Goal: Entertainment & Leisure: Browse casually

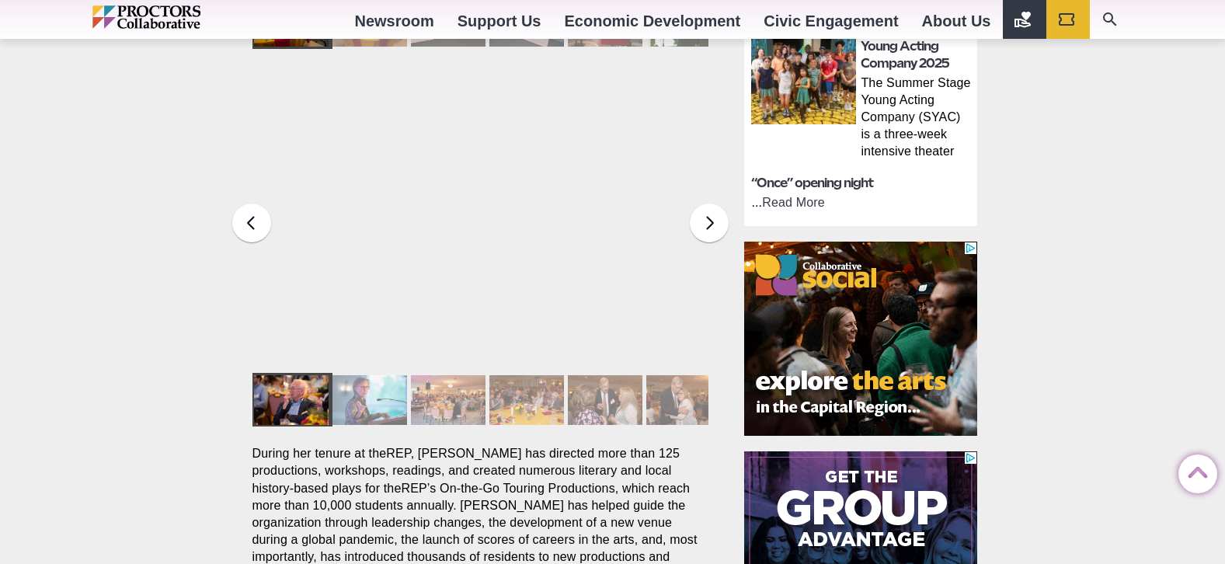
scroll to position [1012, 0]
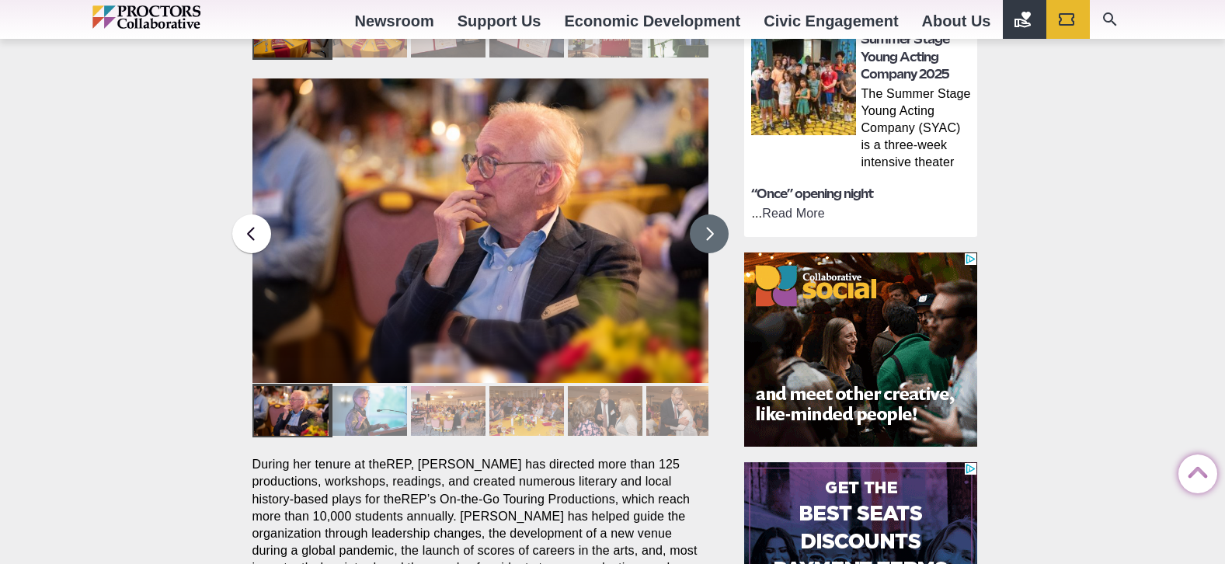
click at [708, 214] on button at bounding box center [709, 233] width 39 height 39
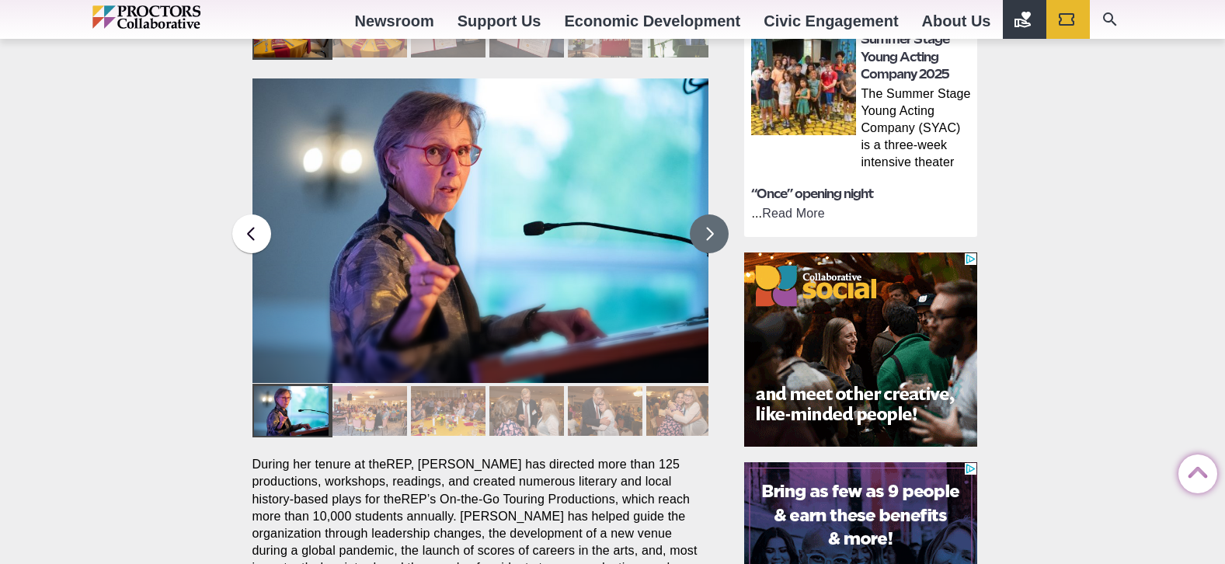
click at [708, 214] on button at bounding box center [709, 233] width 39 height 39
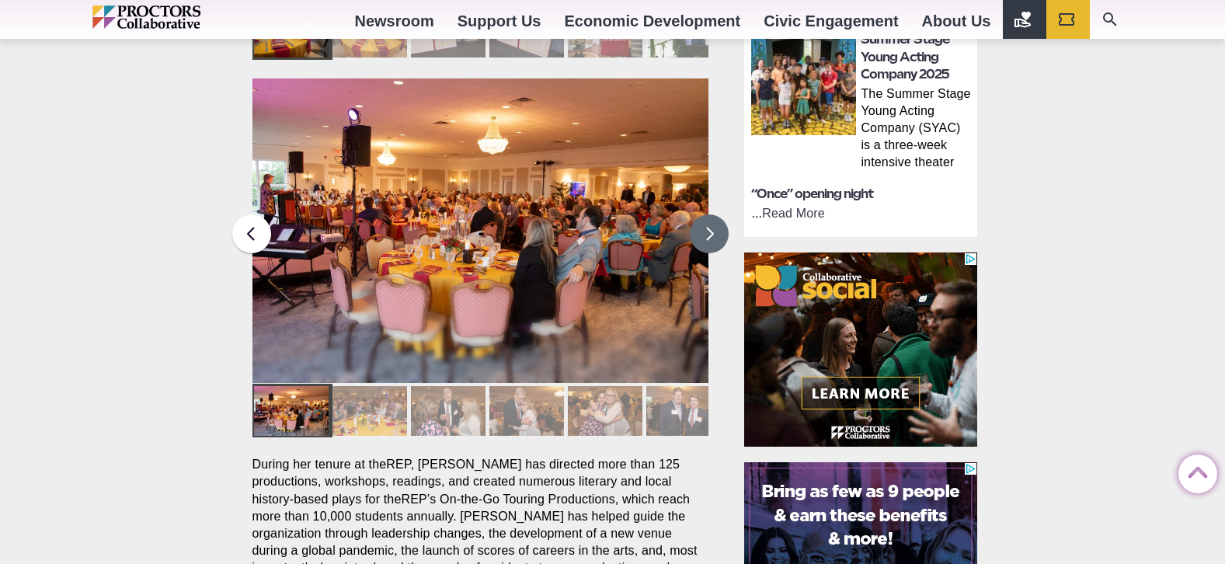
click at [708, 214] on button at bounding box center [709, 233] width 39 height 39
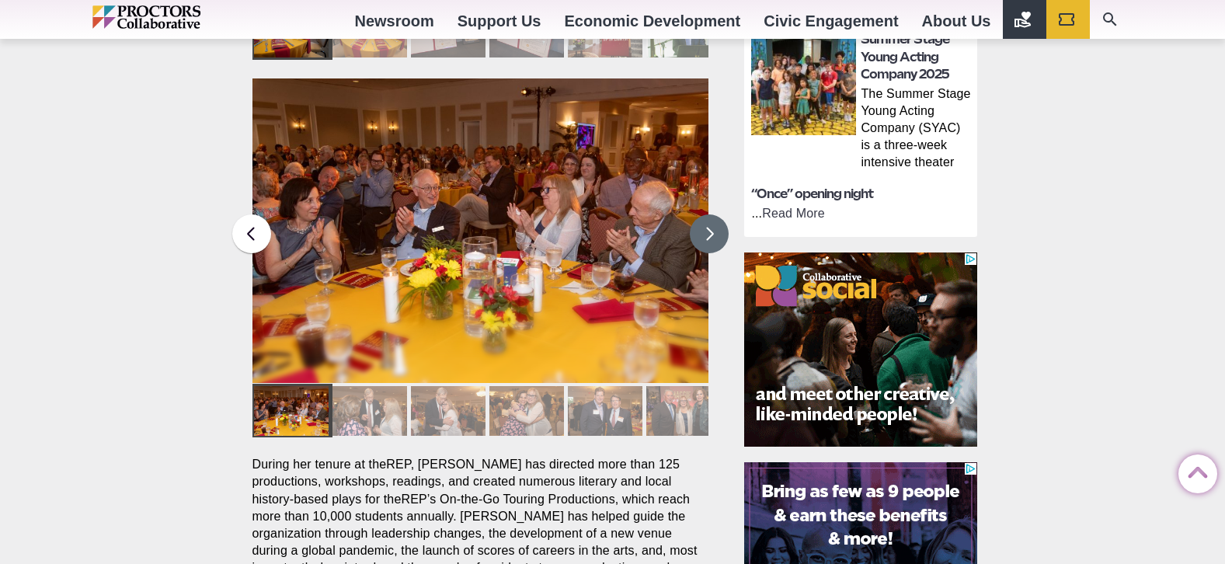
click at [708, 214] on button at bounding box center [709, 233] width 39 height 39
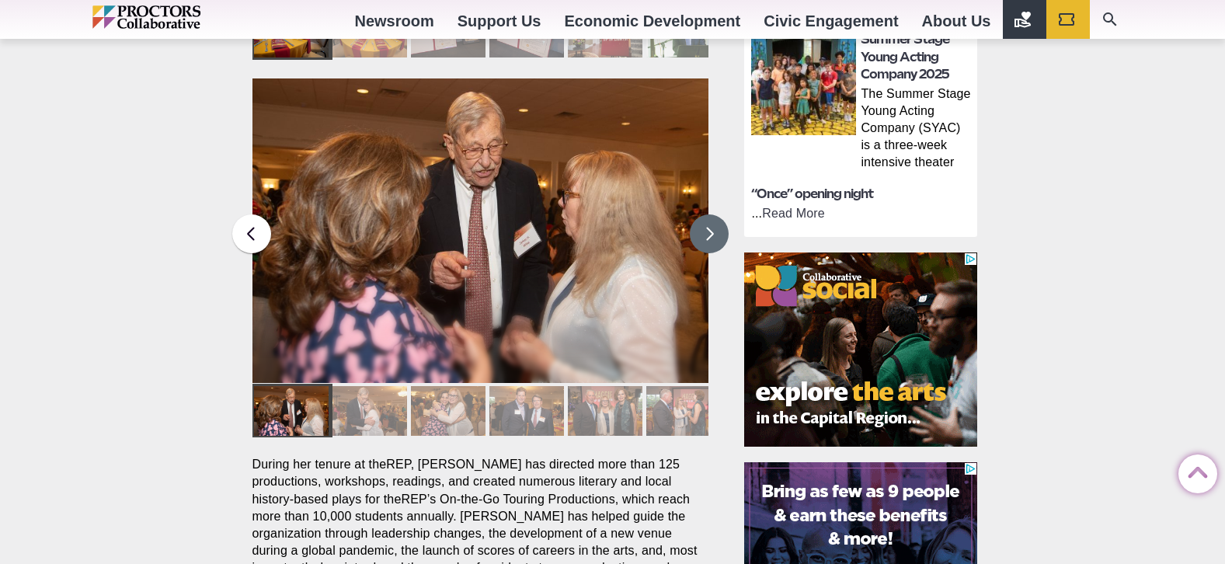
click at [708, 214] on button at bounding box center [709, 233] width 39 height 39
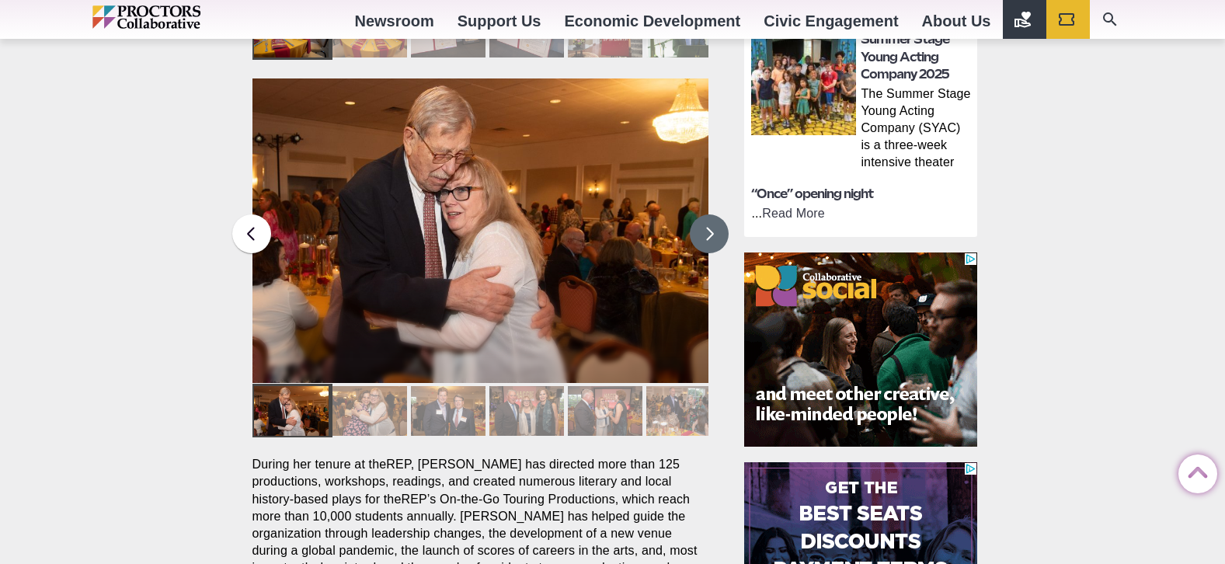
click at [708, 214] on button at bounding box center [709, 233] width 39 height 39
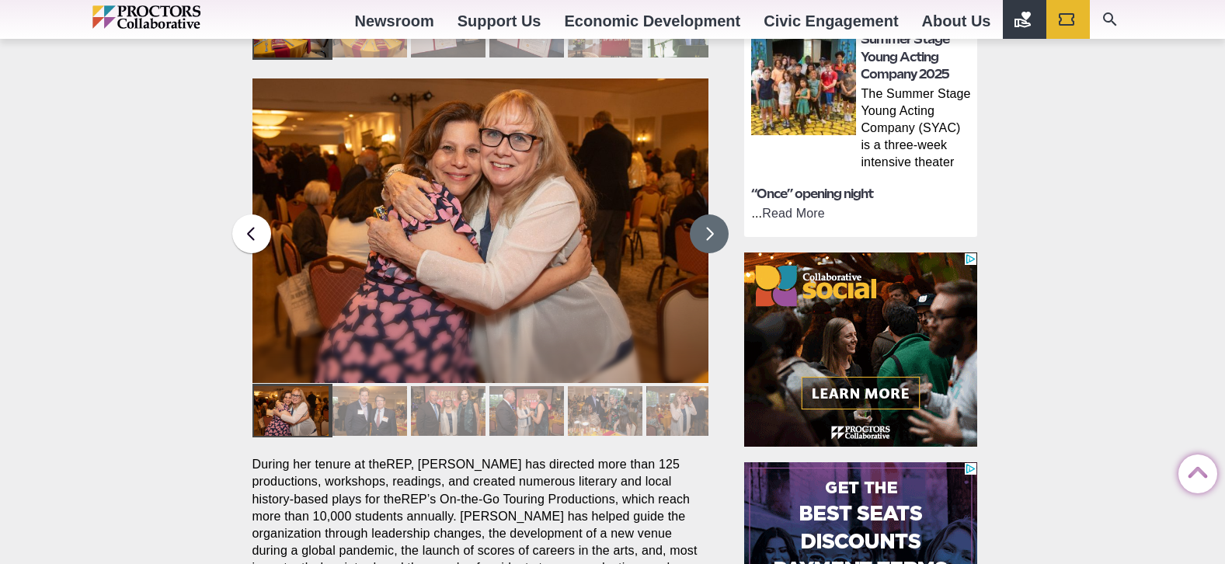
click at [708, 214] on button at bounding box center [709, 233] width 39 height 39
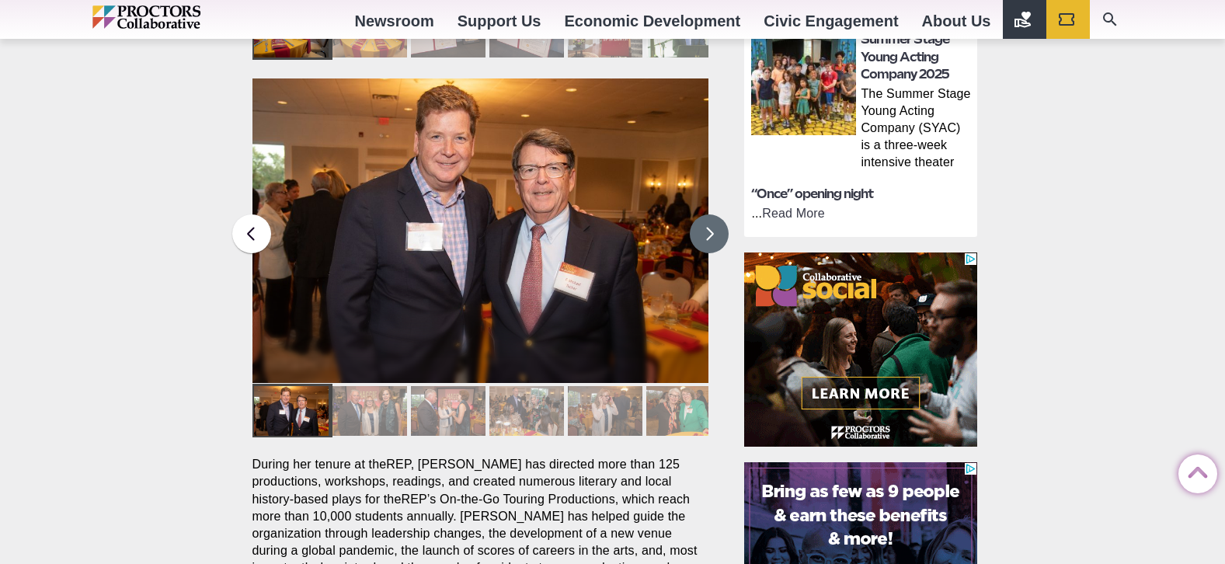
click at [708, 214] on button at bounding box center [709, 233] width 39 height 39
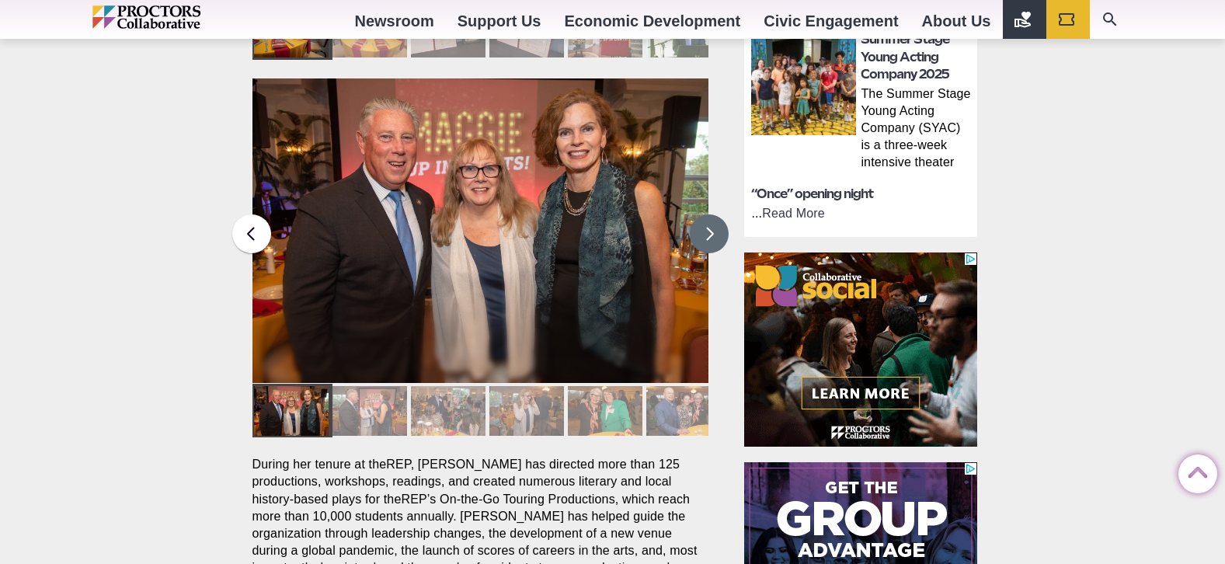
click at [708, 214] on button at bounding box center [709, 233] width 39 height 39
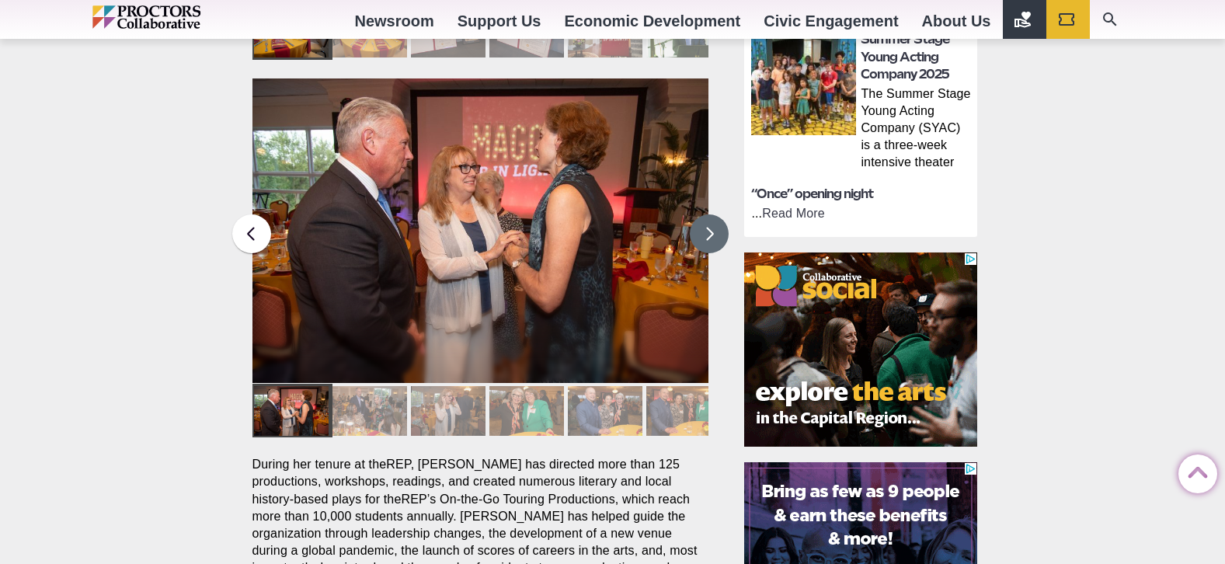
click at [708, 214] on button at bounding box center [709, 233] width 39 height 39
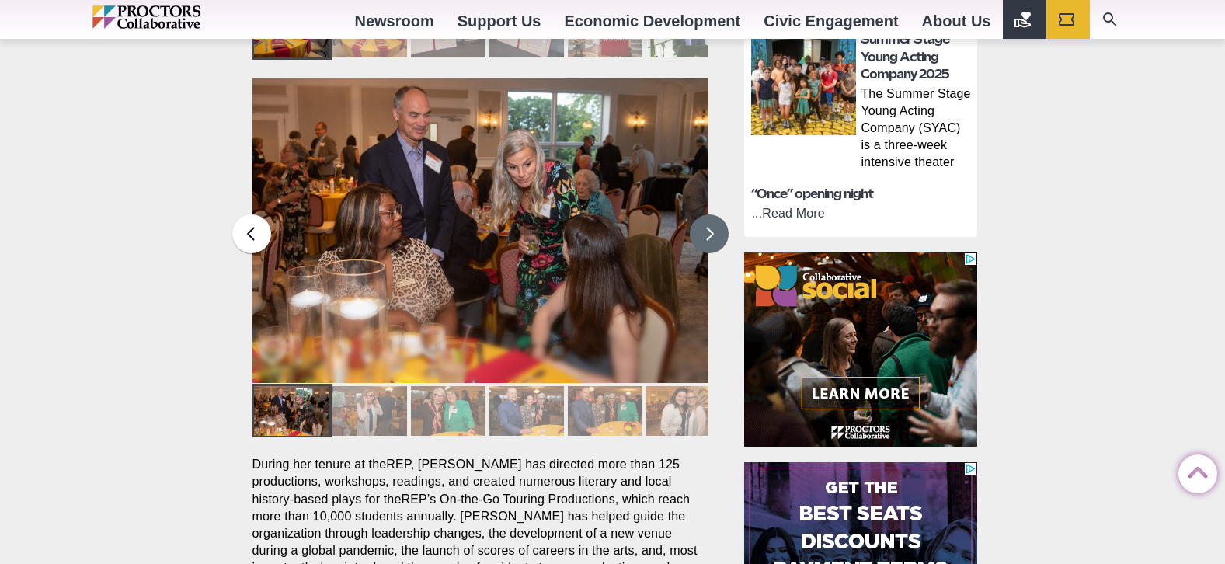
click at [708, 214] on button at bounding box center [709, 233] width 39 height 39
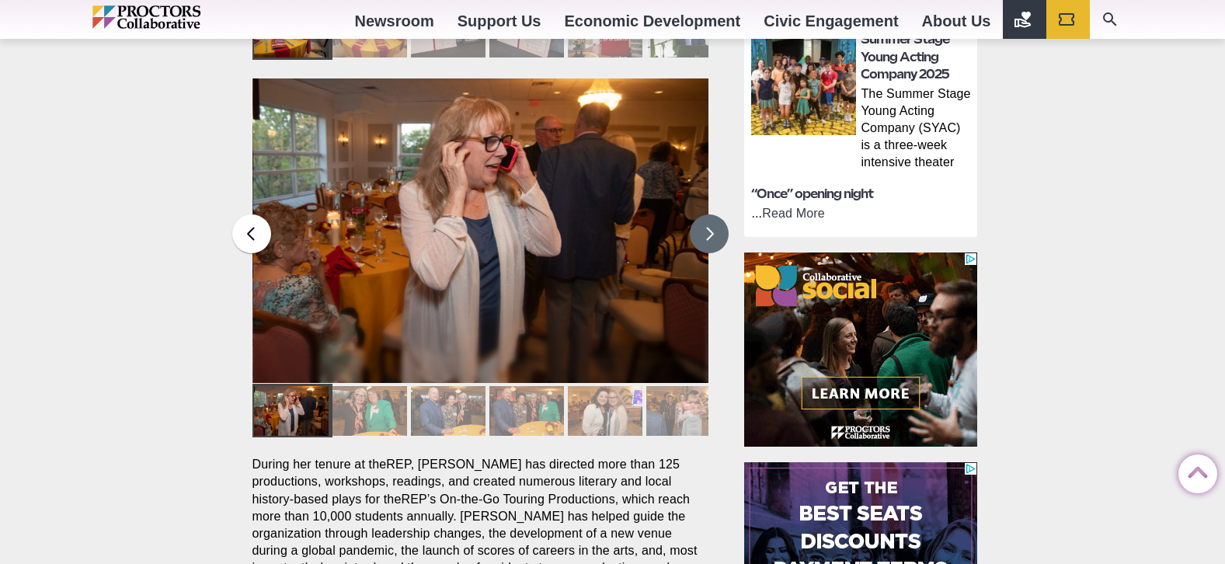
click at [708, 214] on button at bounding box center [709, 233] width 39 height 39
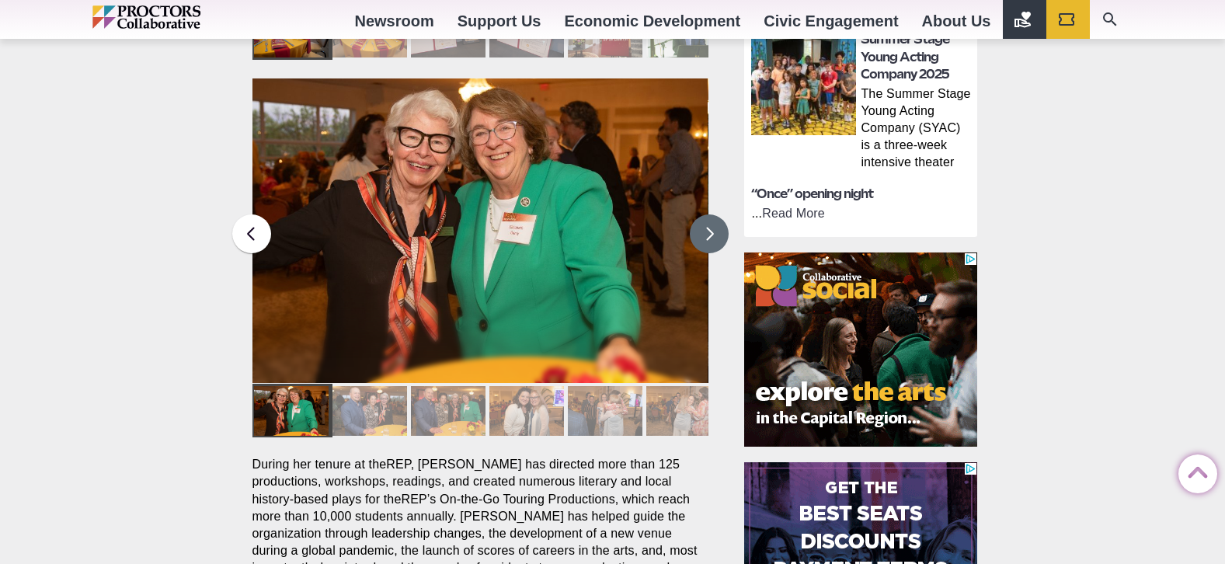
click at [708, 214] on button at bounding box center [709, 233] width 39 height 39
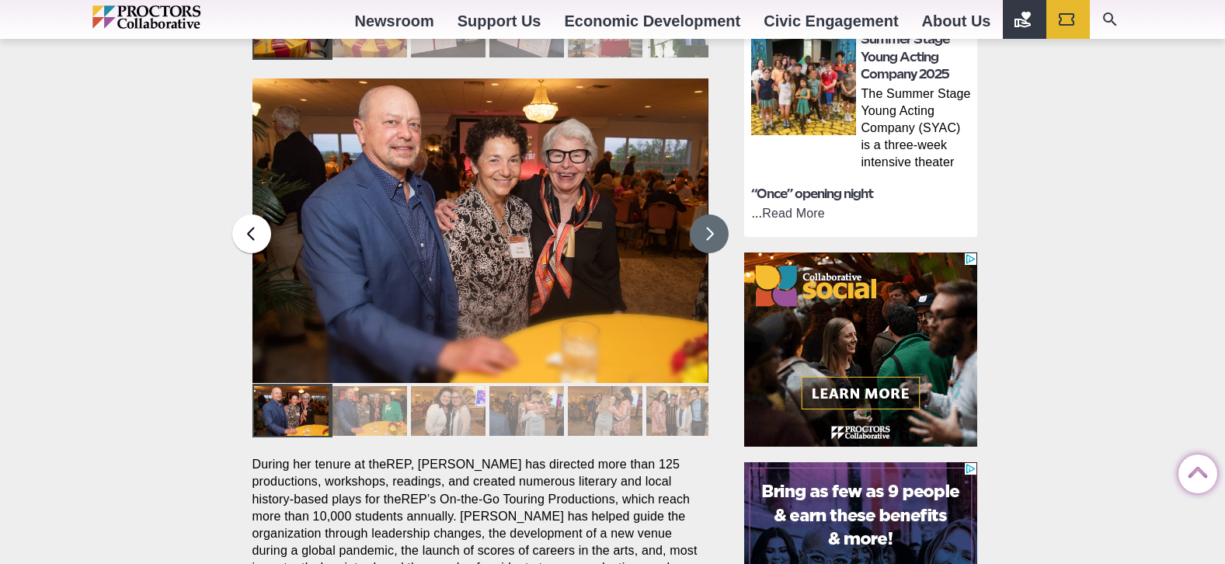
click at [708, 214] on button at bounding box center [709, 233] width 39 height 39
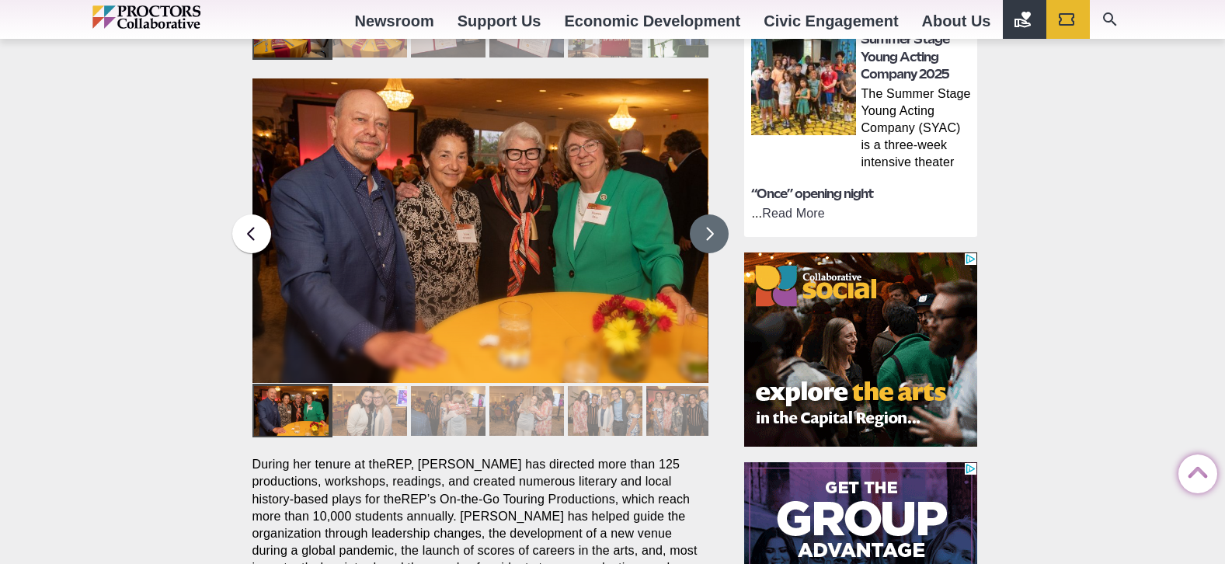
click at [708, 214] on button at bounding box center [709, 233] width 39 height 39
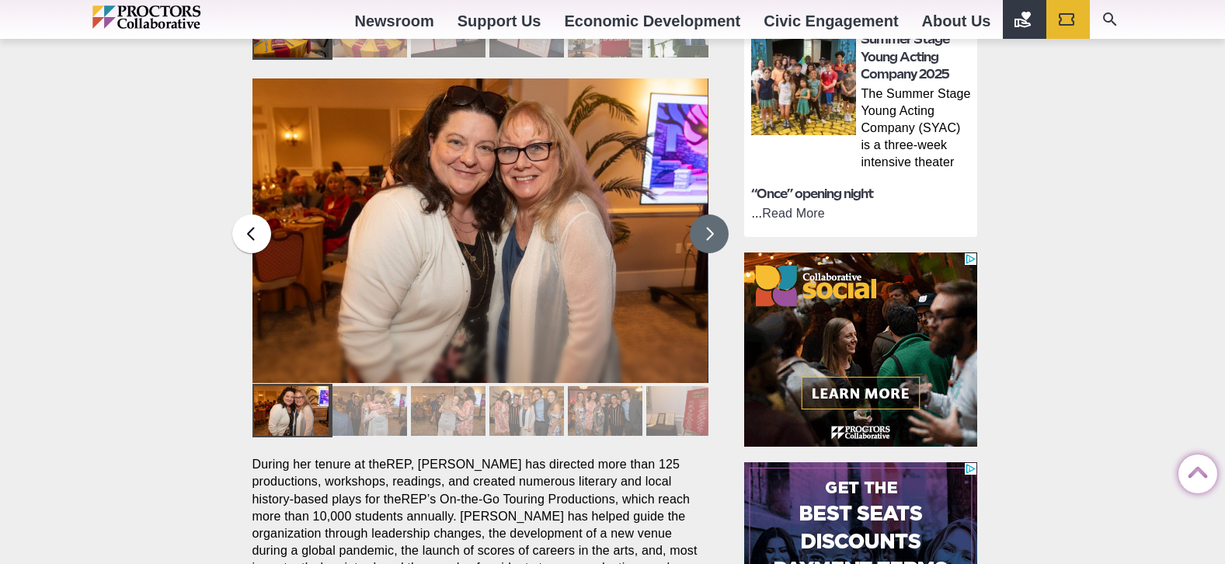
click at [708, 214] on button at bounding box center [709, 233] width 39 height 39
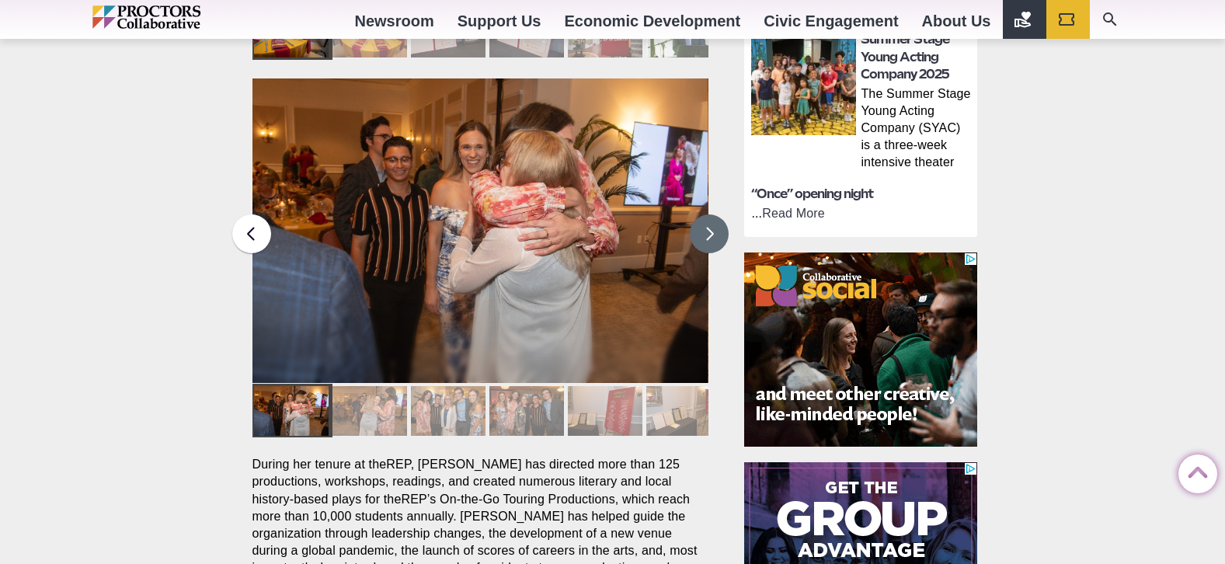
click at [707, 214] on button at bounding box center [709, 233] width 39 height 39
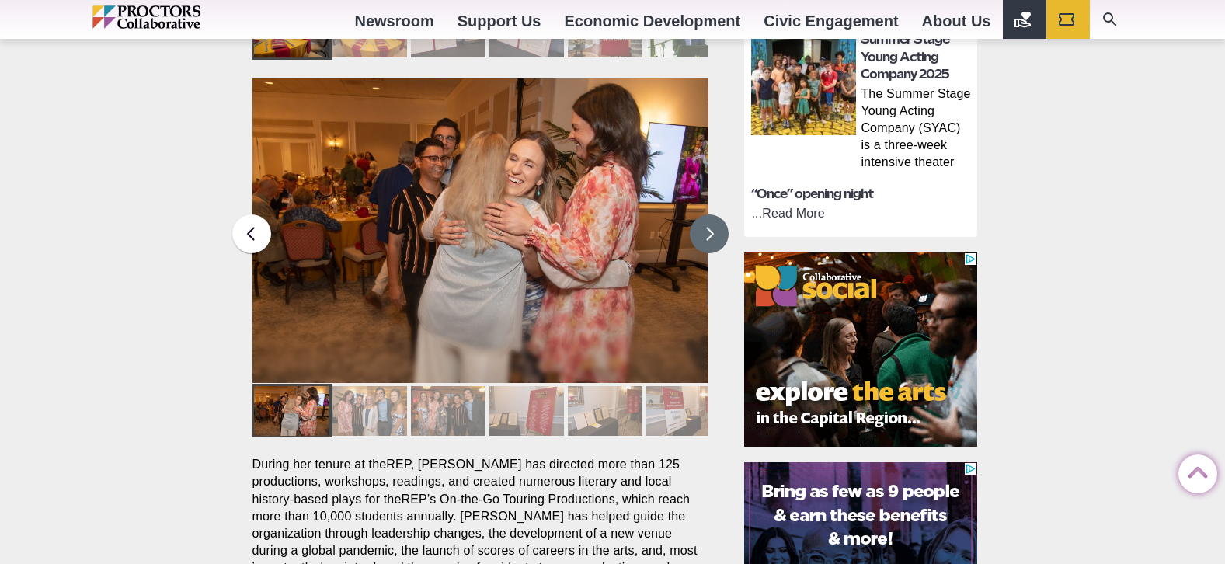
click at [707, 214] on button at bounding box center [709, 233] width 39 height 39
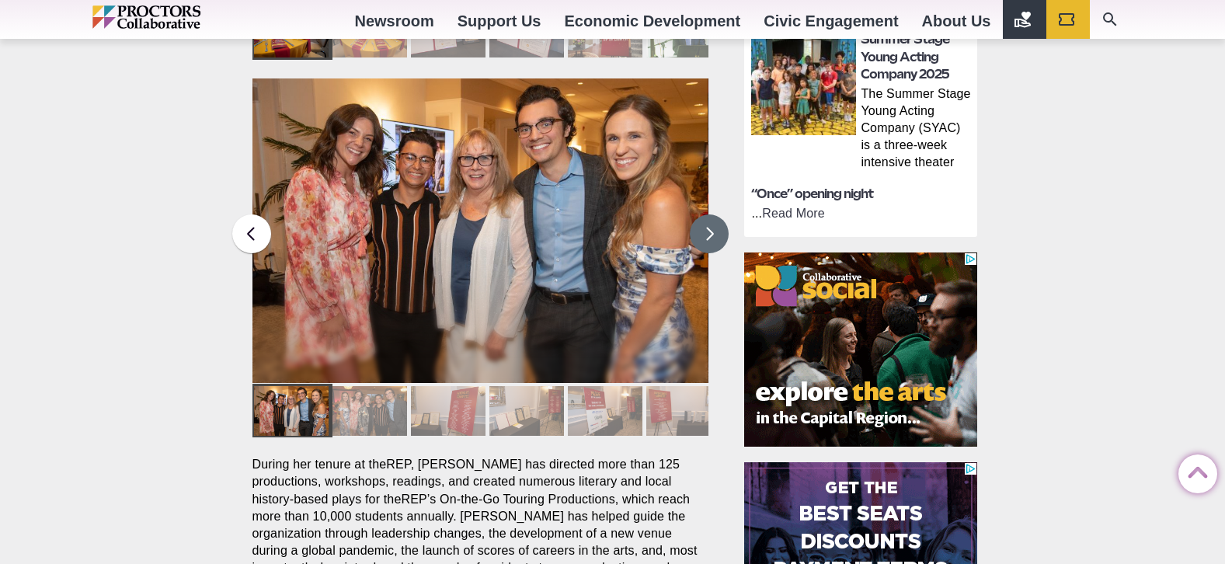
click at [707, 214] on button at bounding box center [709, 233] width 39 height 39
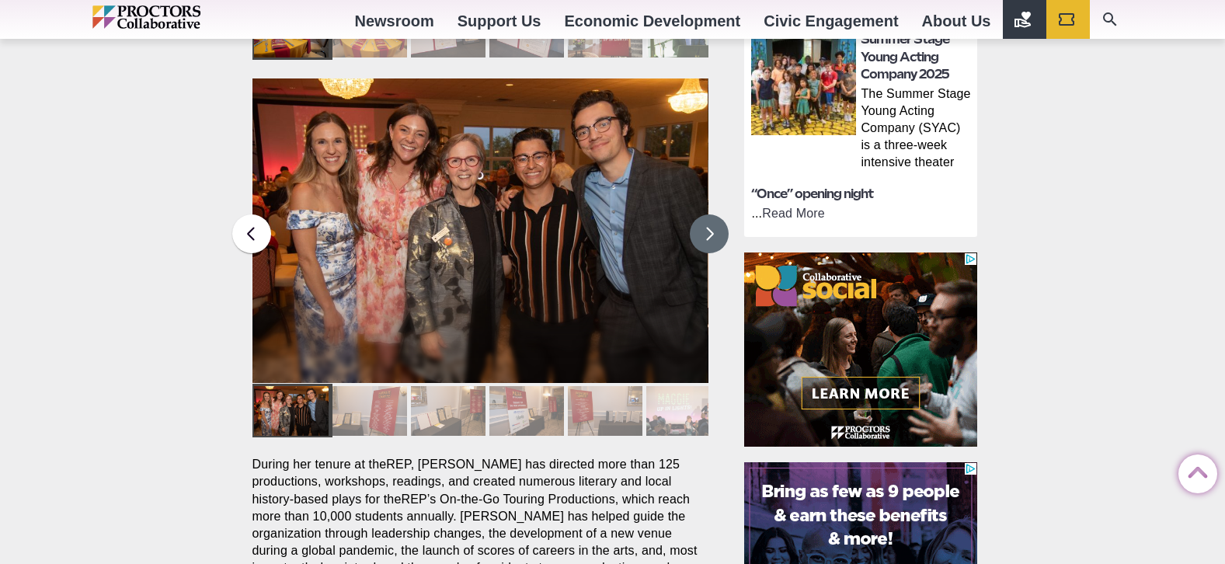
click at [707, 214] on button at bounding box center [709, 233] width 39 height 39
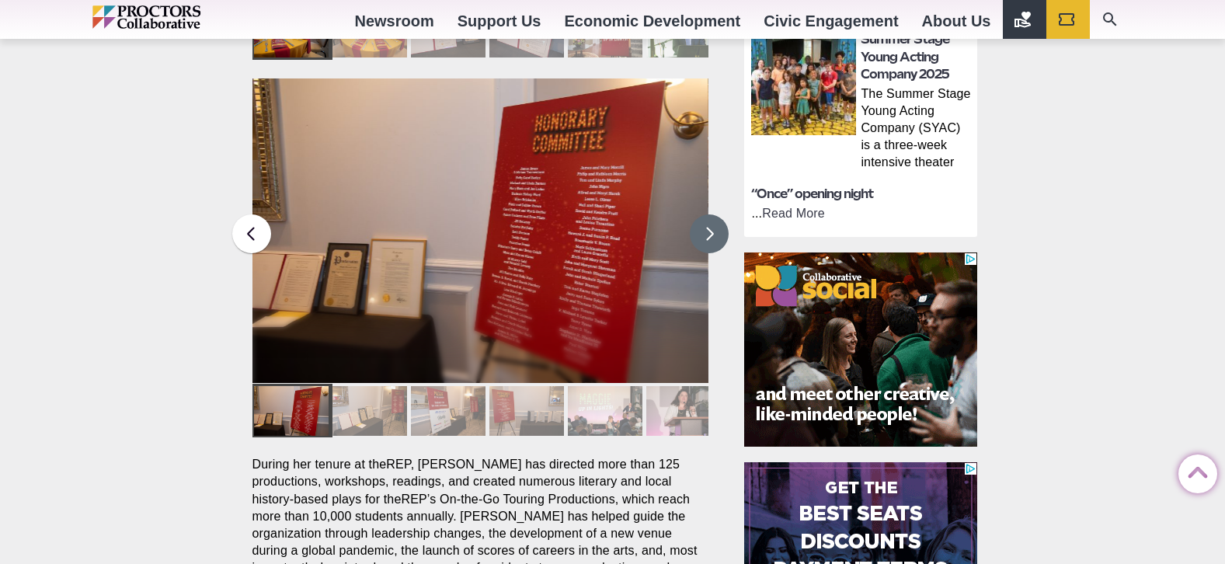
click at [707, 214] on button at bounding box center [709, 233] width 39 height 39
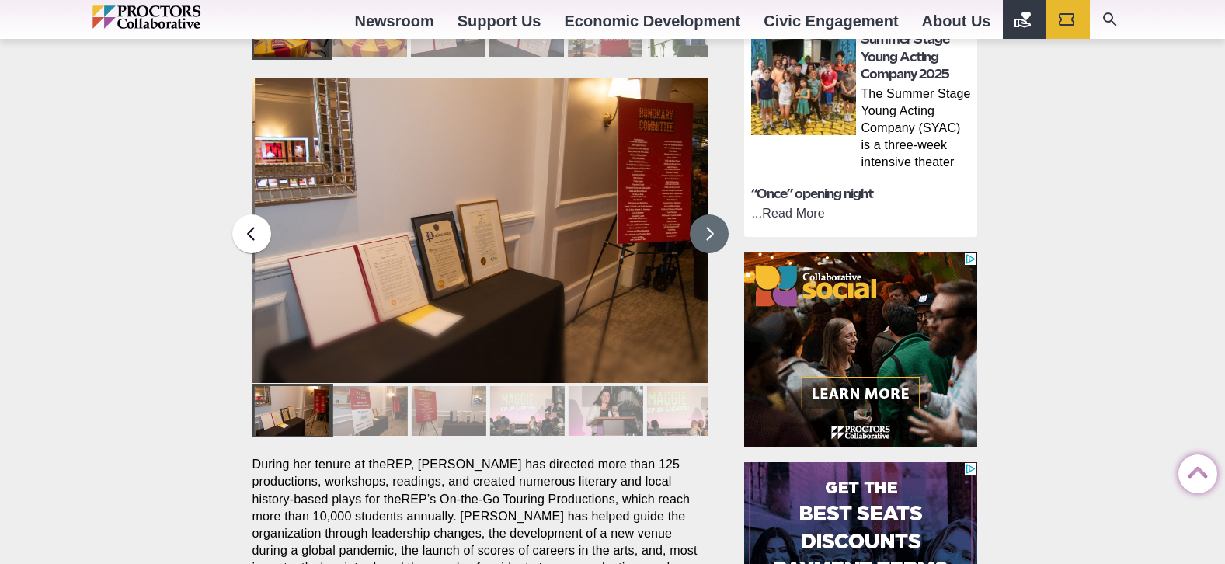
click at [707, 214] on button at bounding box center [709, 233] width 39 height 39
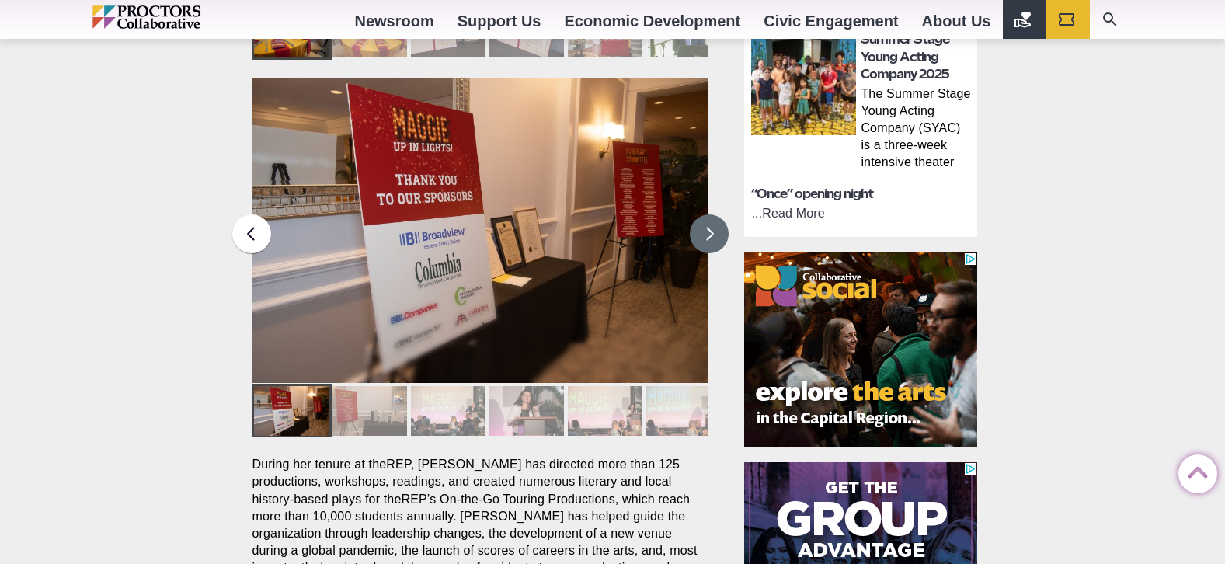
click at [707, 214] on button at bounding box center [709, 233] width 39 height 39
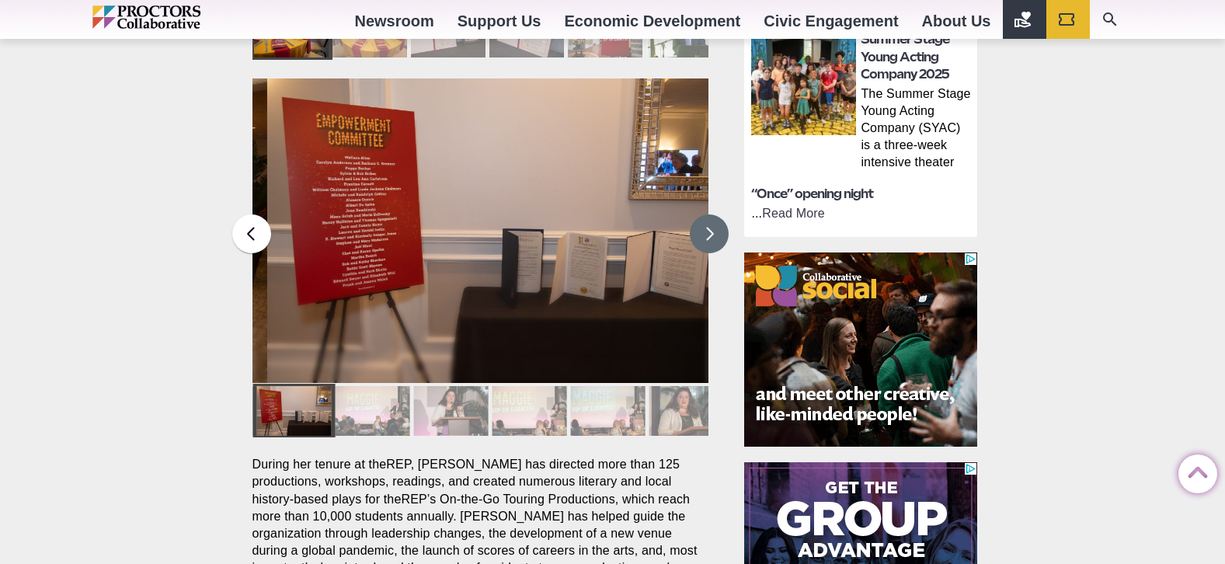
click at [707, 214] on button at bounding box center [709, 233] width 39 height 39
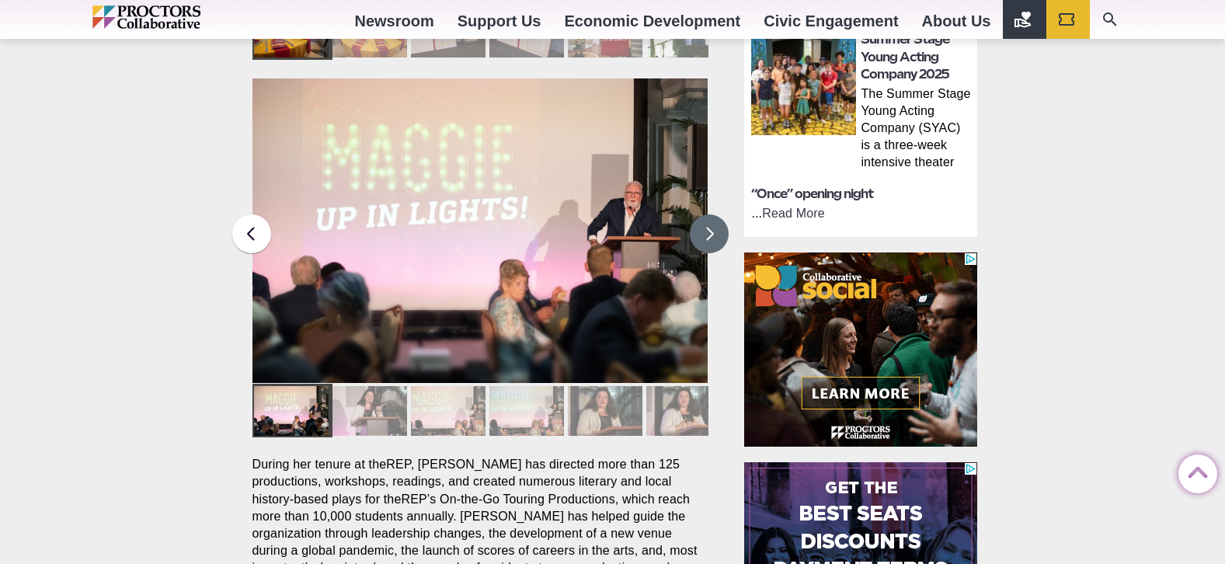
click at [707, 214] on button at bounding box center [709, 233] width 39 height 39
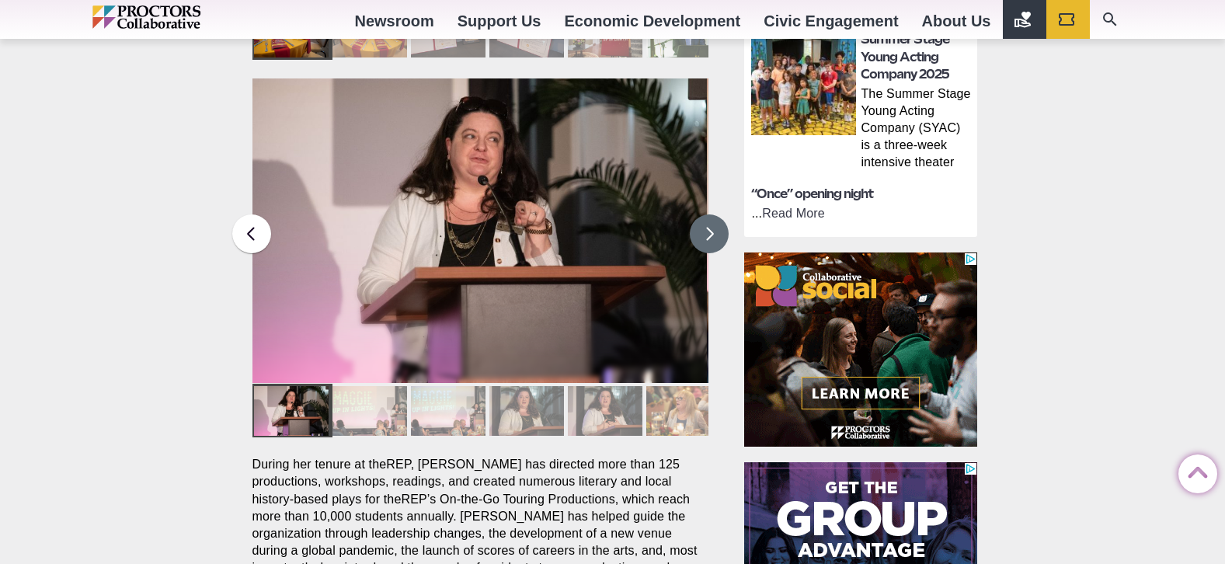
click at [707, 214] on button at bounding box center [709, 233] width 39 height 39
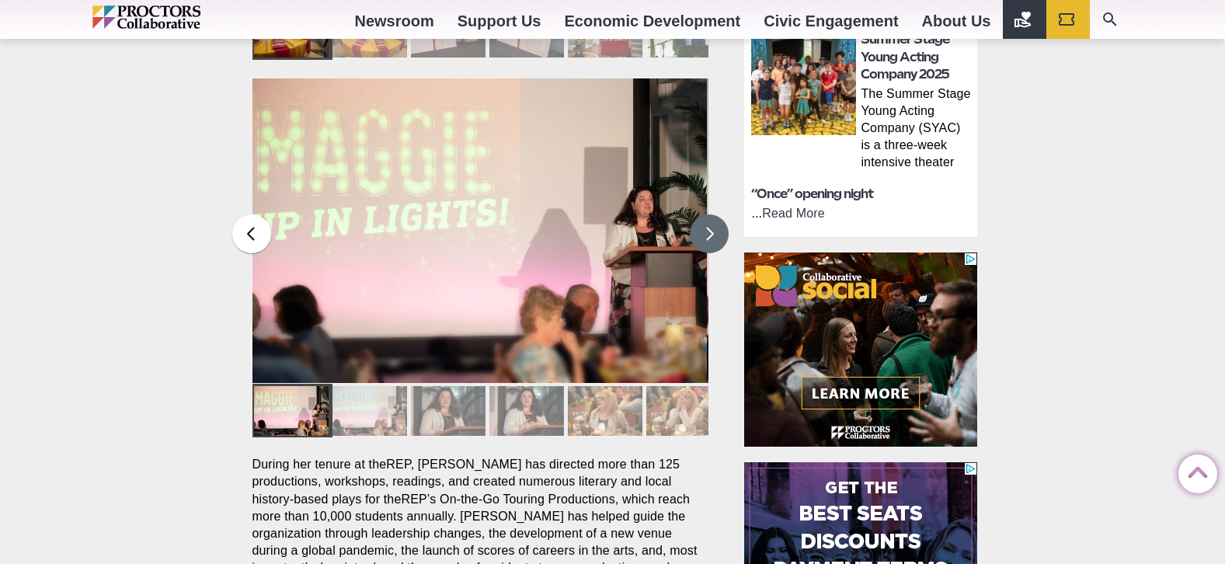
click at [707, 214] on button at bounding box center [709, 233] width 39 height 39
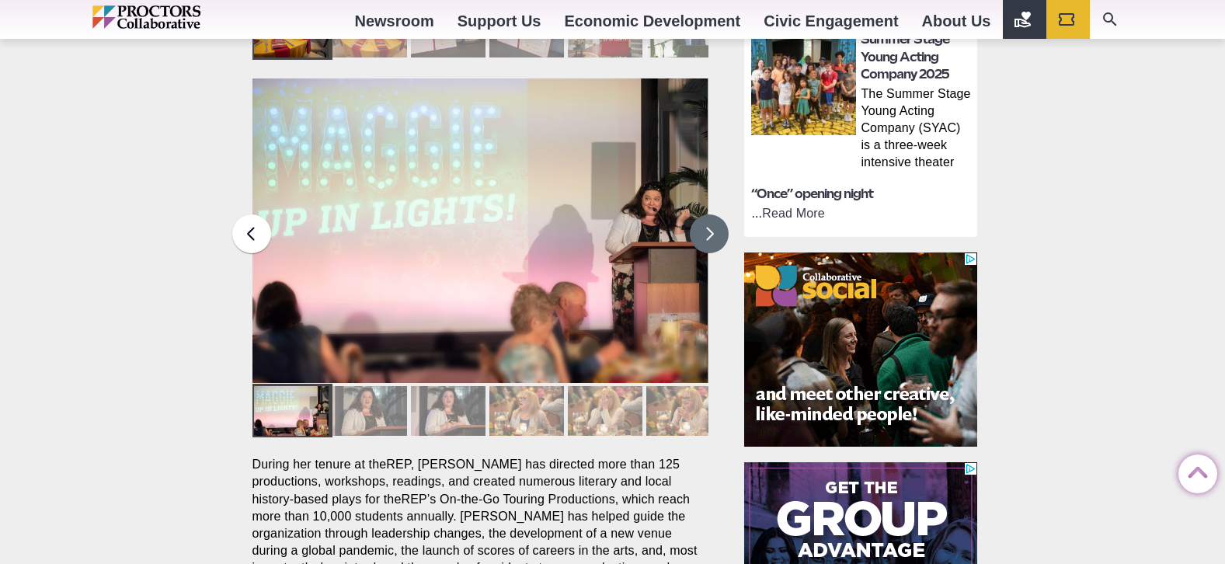
click at [707, 214] on button at bounding box center [709, 233] width 39 height 39
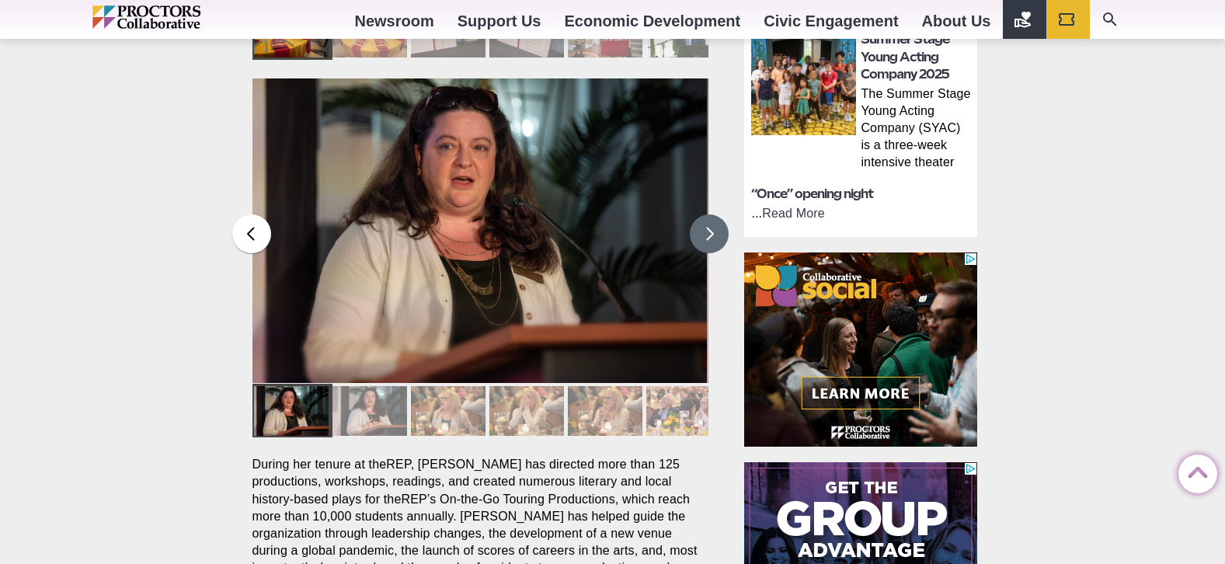
click at [707, 214] on button at bounding box center [709, 233] width 39 height 39
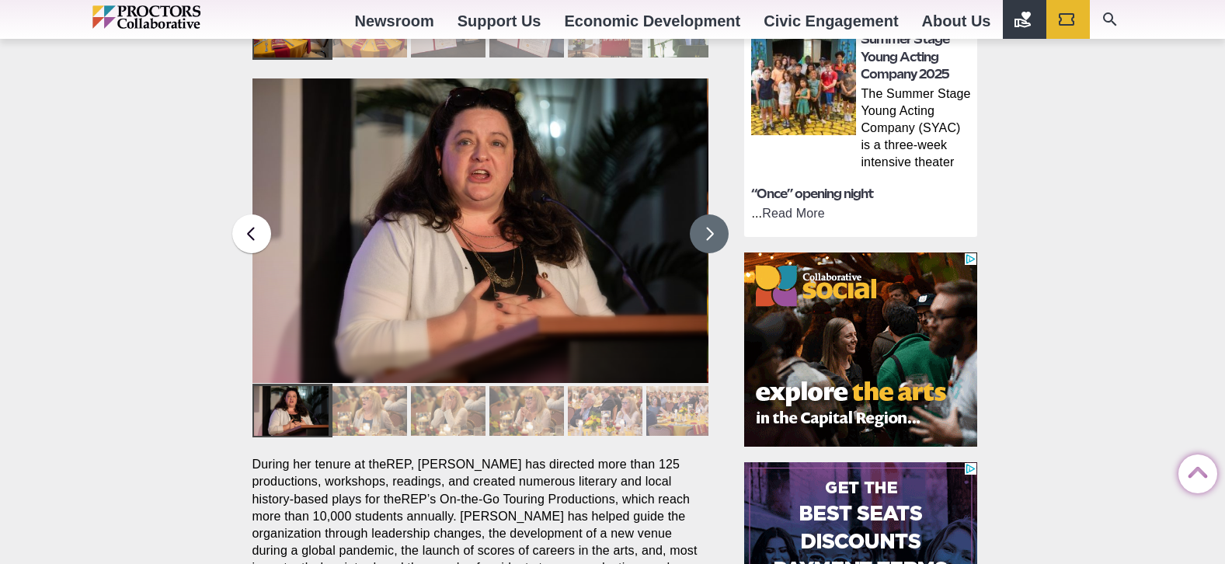
click at [707, 214] on button at bounding box center [709, 233] width 39 height 39
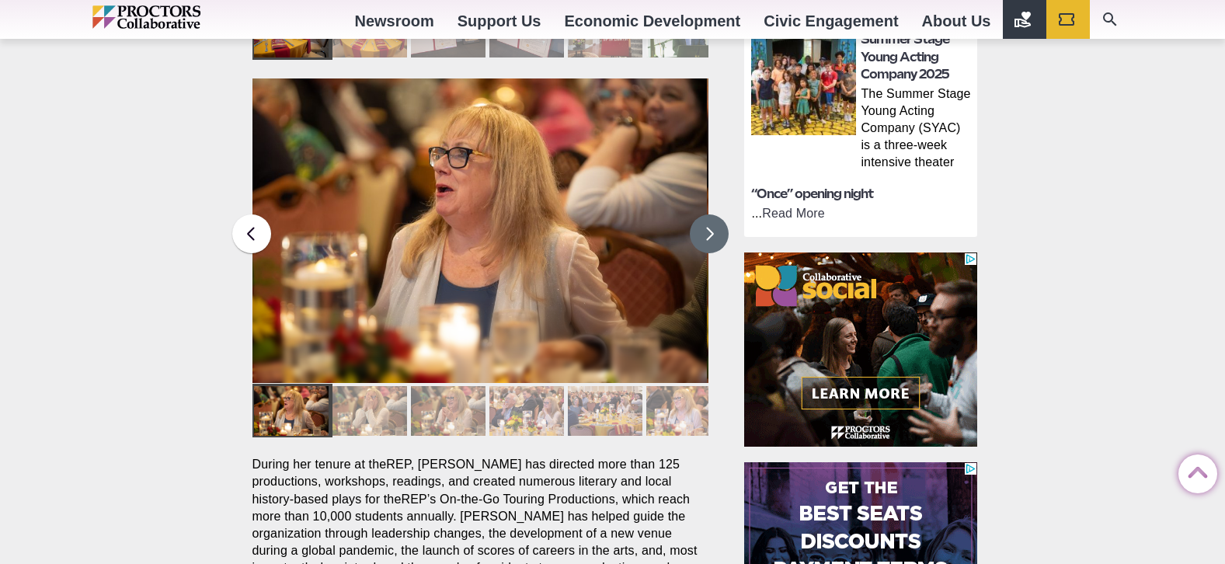
click at [707, 214] on button at bounding box center [709, 233] width 39 height 39
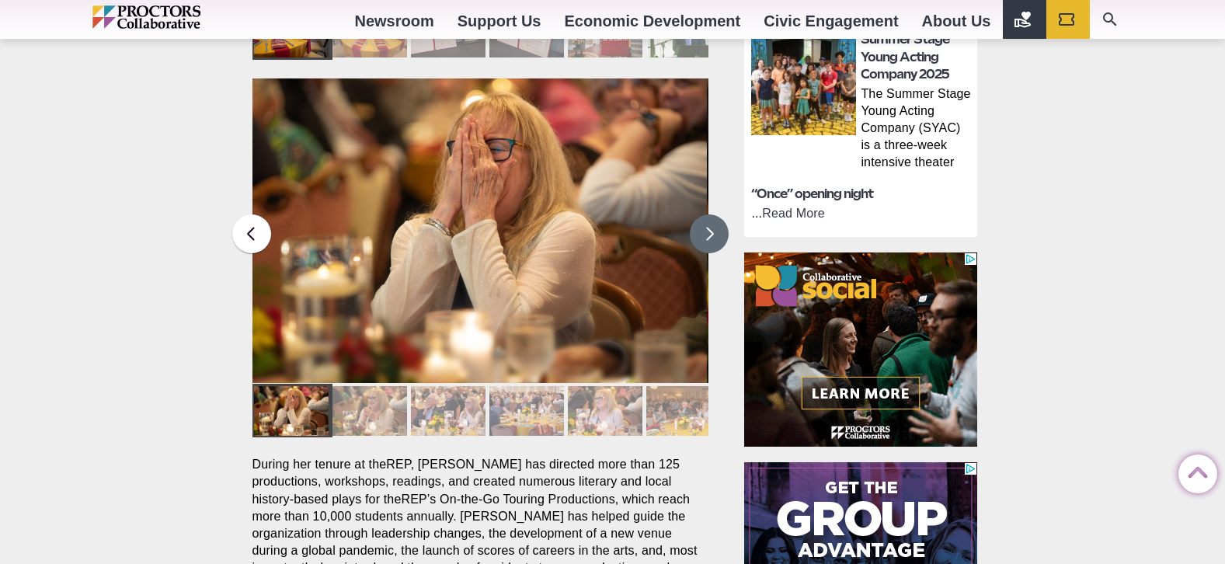
click at [707, 214] on button at bounding box center [709, 233] width 39 height 39
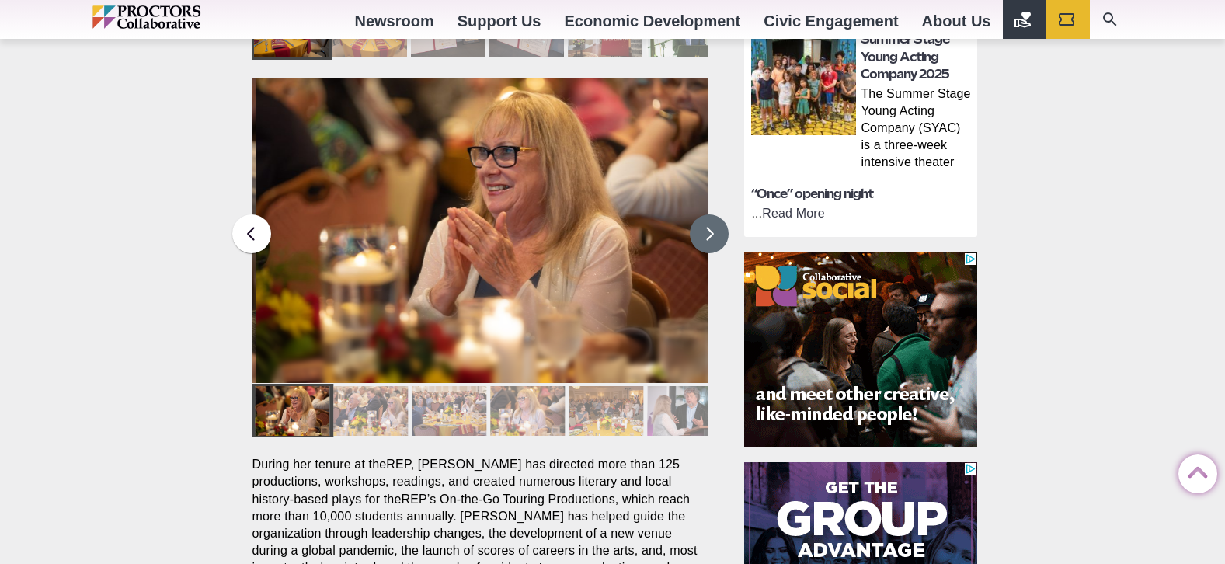
click at [707, 214] on button at bounding box center [709, 233] width 39 height 39
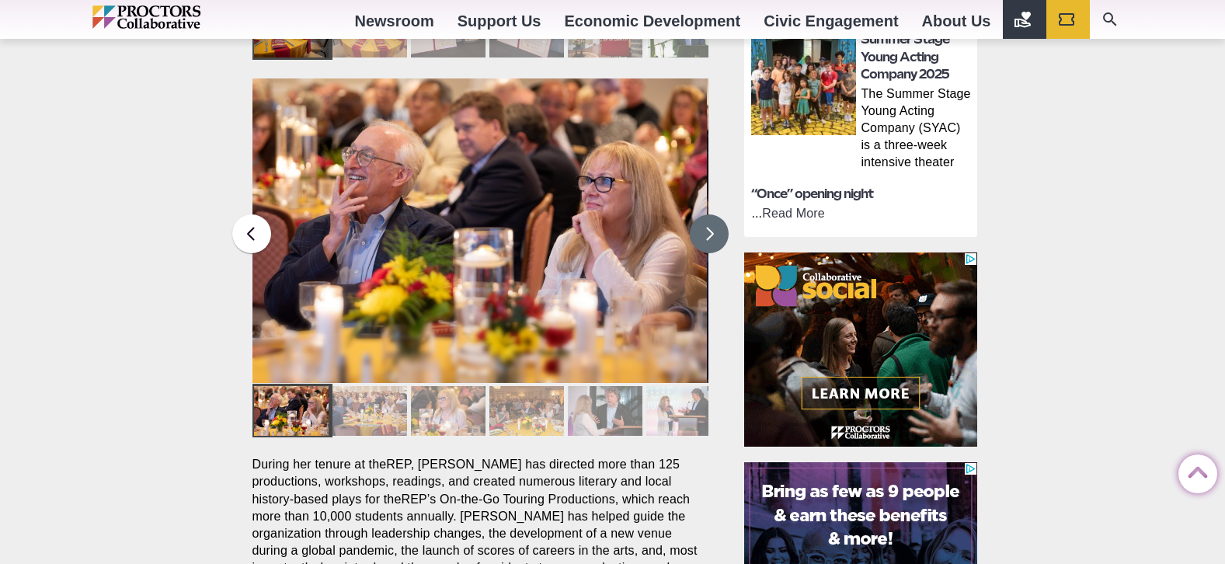
click at [707, 214] on button at bounding box center [709, 233] width 39 height 39
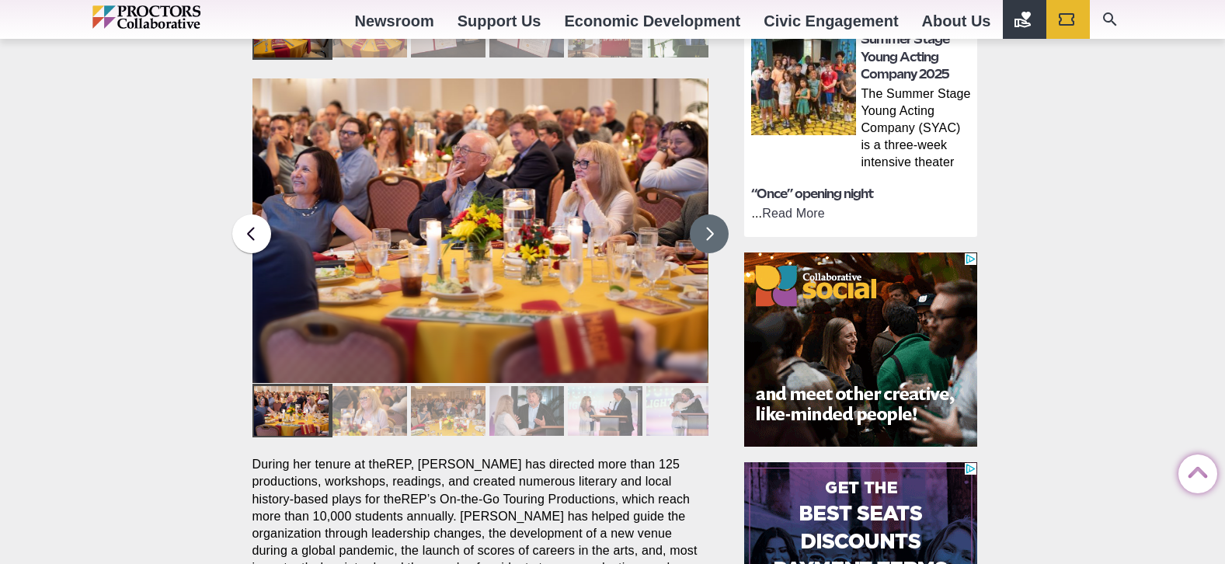
click at [707, 214] on button at bounding box center [709, 233] width 39 height 39
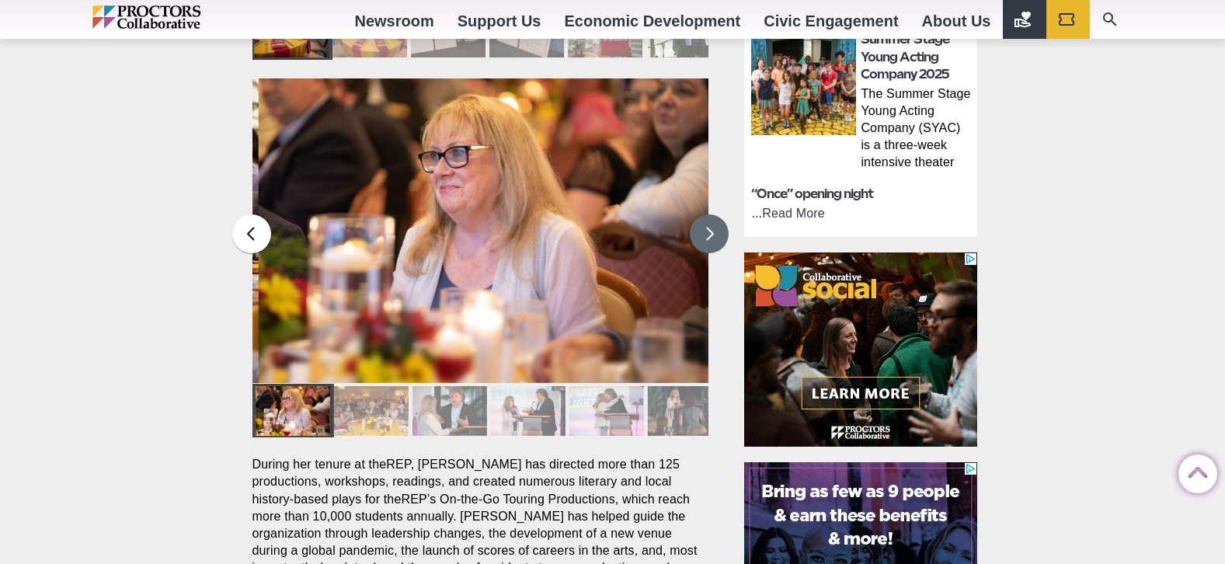
click at [707, 214] on button at bounding box center [709, 233] width 39 height 39
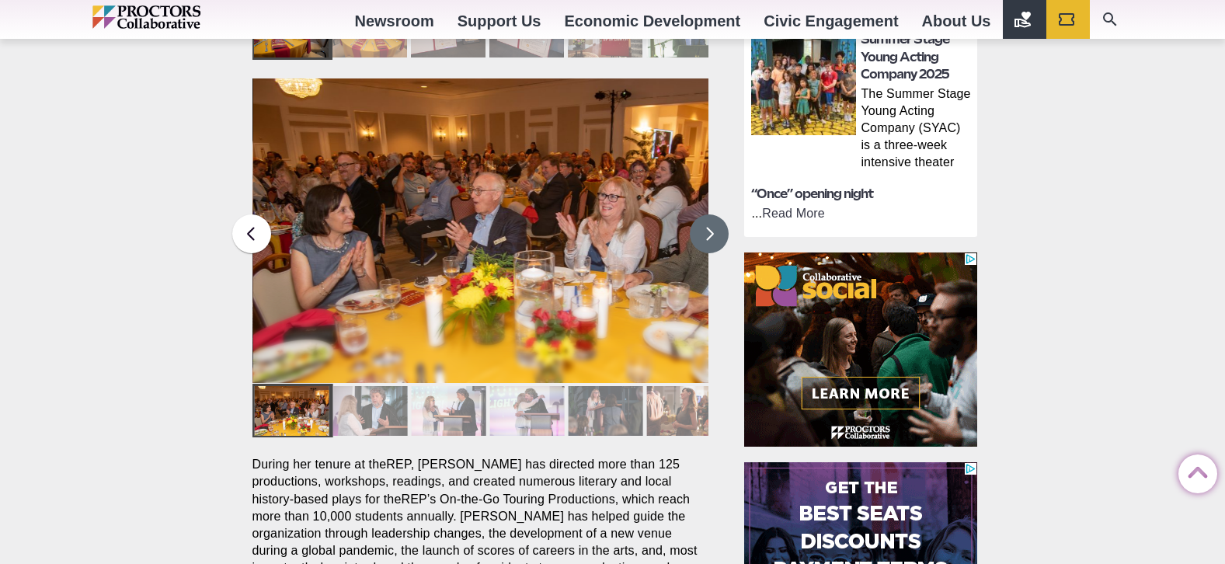
click at [707, 214] on button at bounding box center [709, 233] width 39 height 39
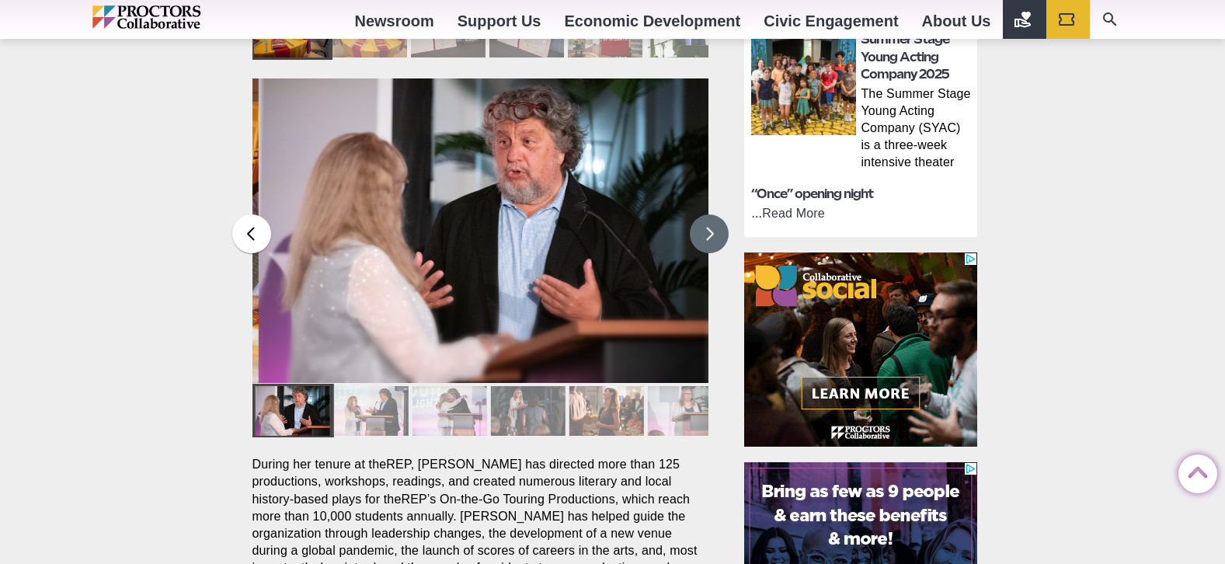
click at [707, 214] on button at bounding box center [709, 233] width 39 height 39
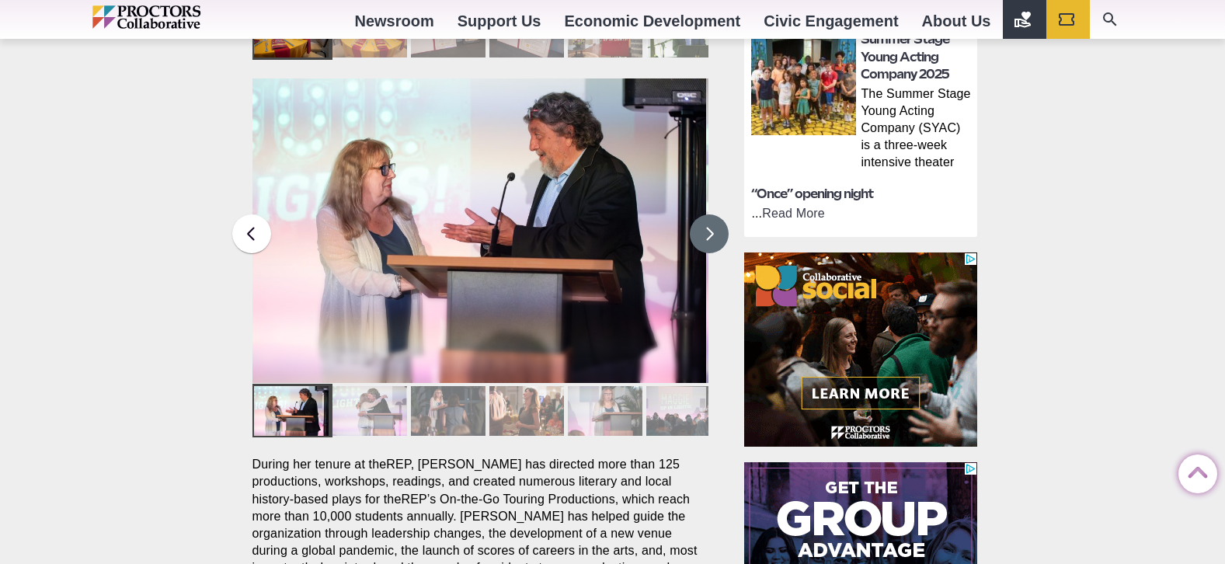
click at [707, 214] on button at bounding box center [709, 233] width 39 height 39
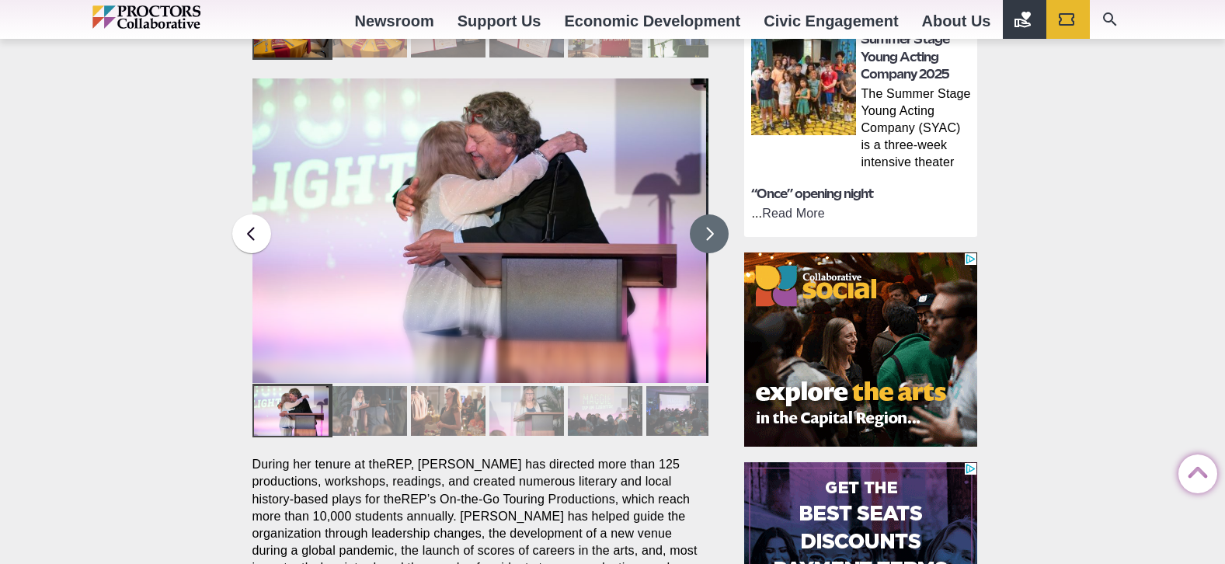
click at [707, 214] on button at bounding box center [709, 233] width 39 height 39
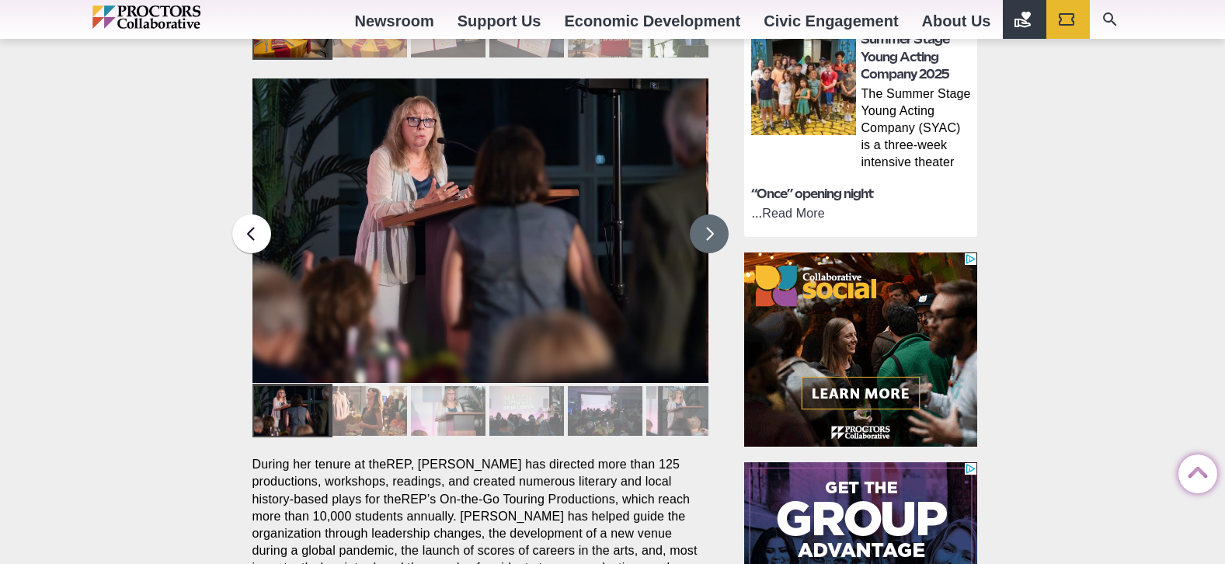
click at [707, 214] on button at bounding box center [709, 233] width 39 height 39
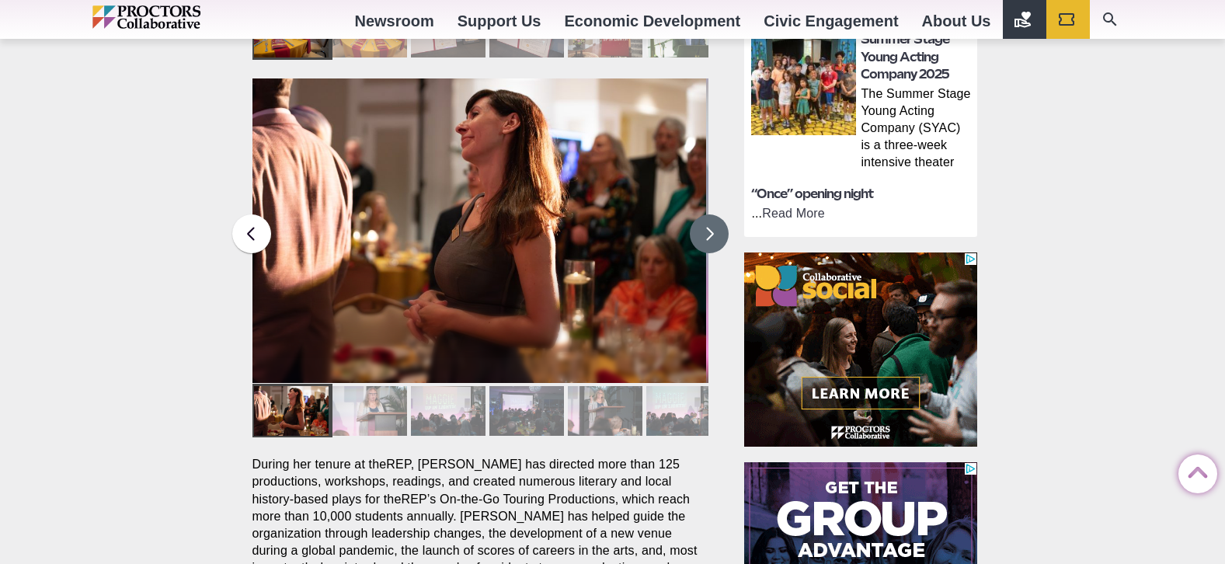
click at [707, 214] on button at bounding box center [709, 233] width 39 height 39
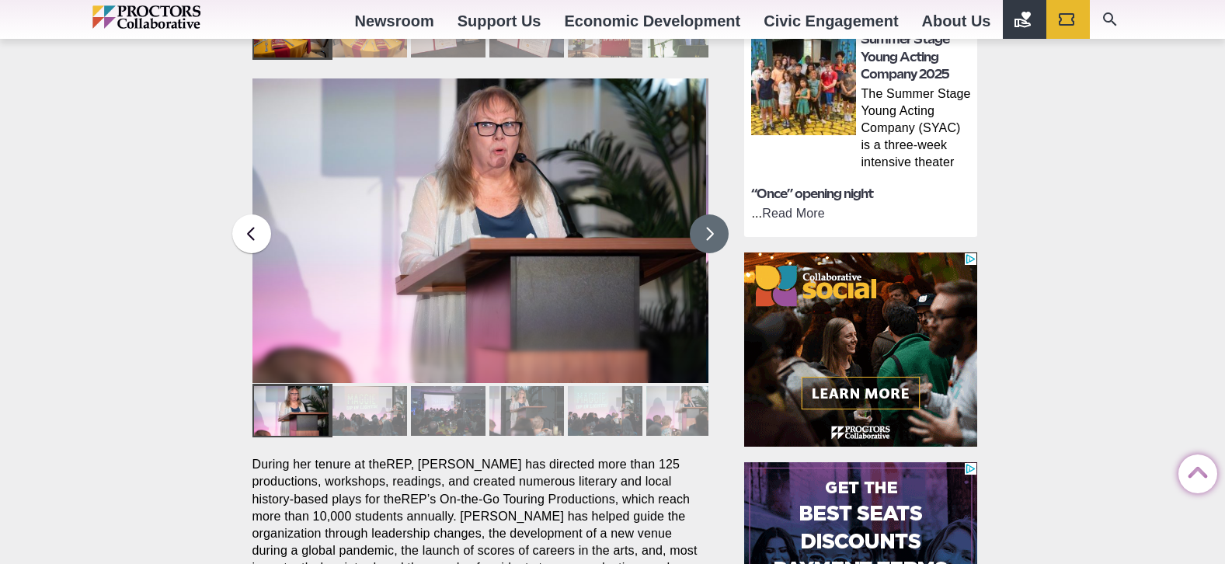
click at [707, 214] on button at bounding box center [709, 233] width 39 height 39
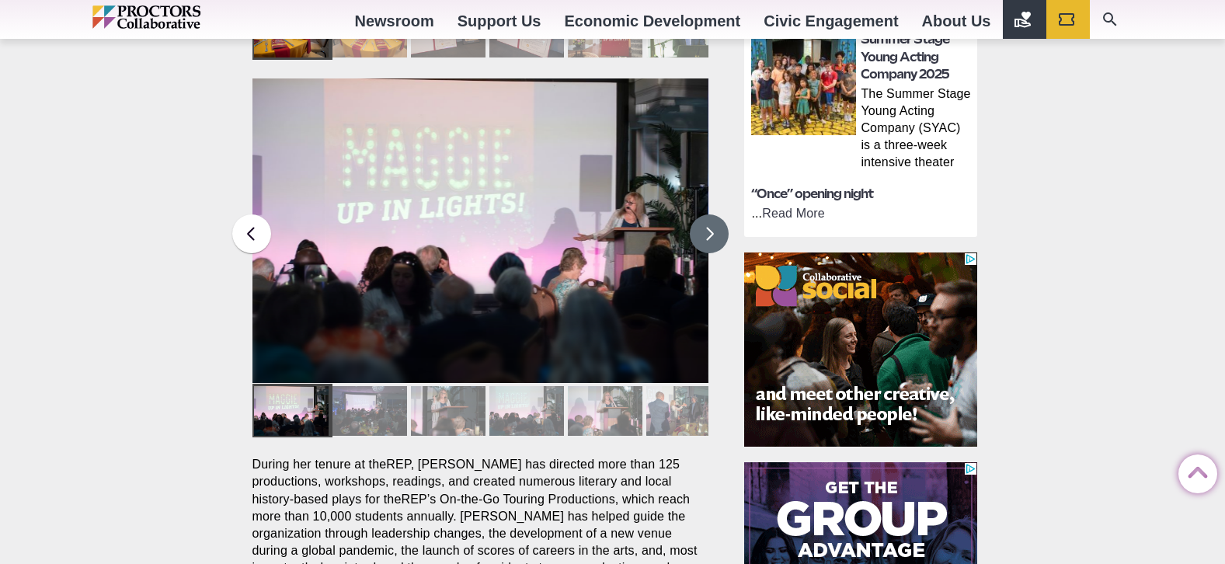
click at [707, 214] on button at bounding box center [709, 233] width 39 height 39
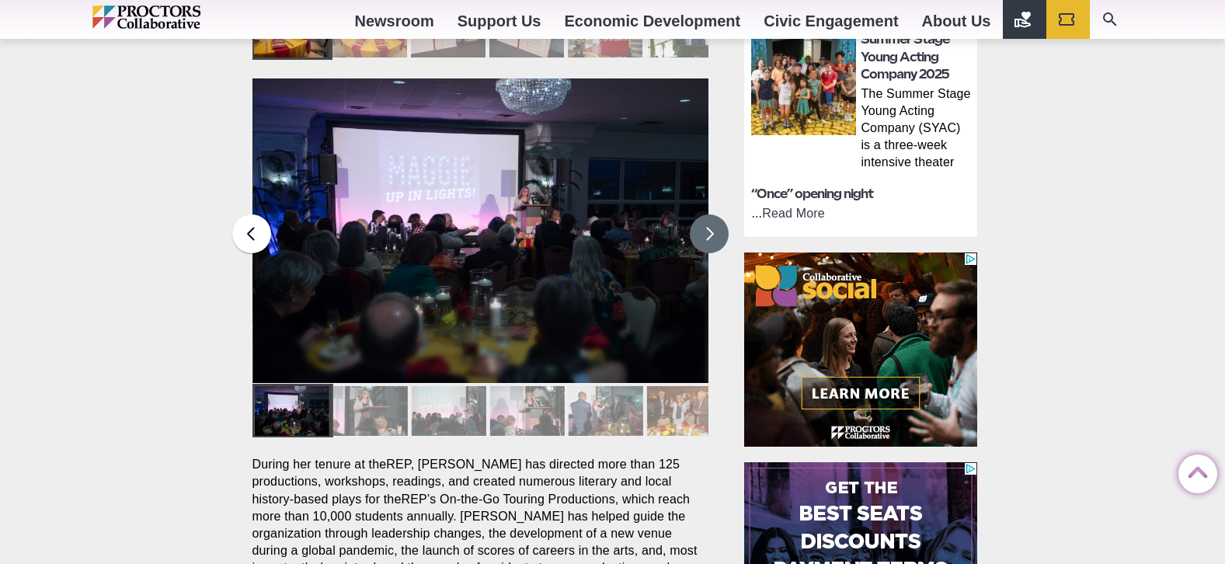
click at [707, 214] on button at bounding box center [709, 233] width 39 height 39
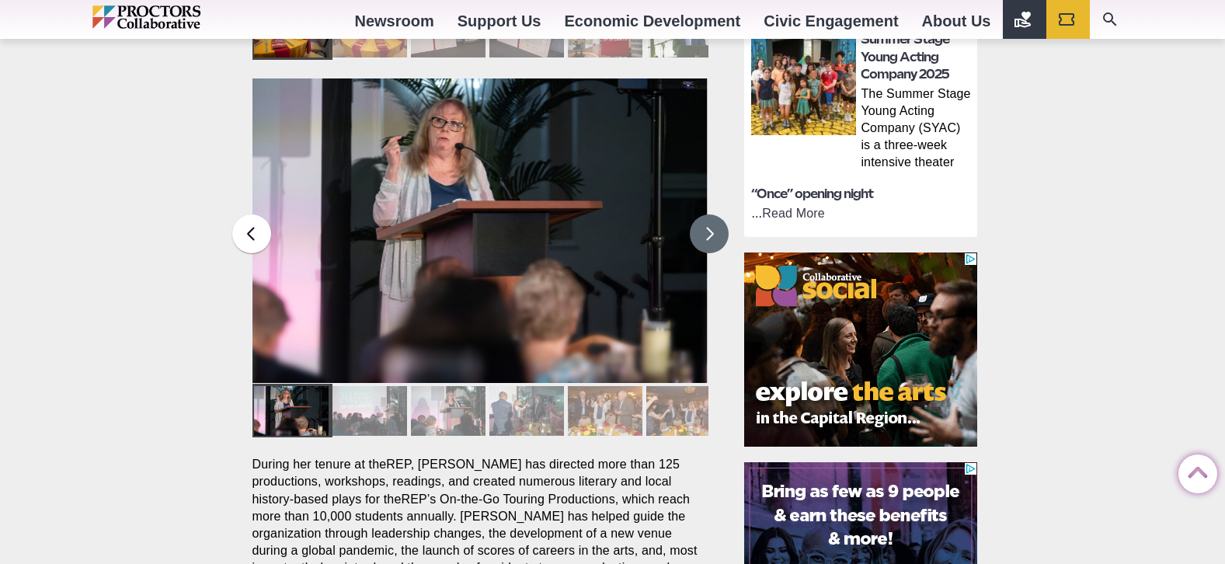
click at [707, 214] on button at bounding box center [709, 233] width 39 height 39
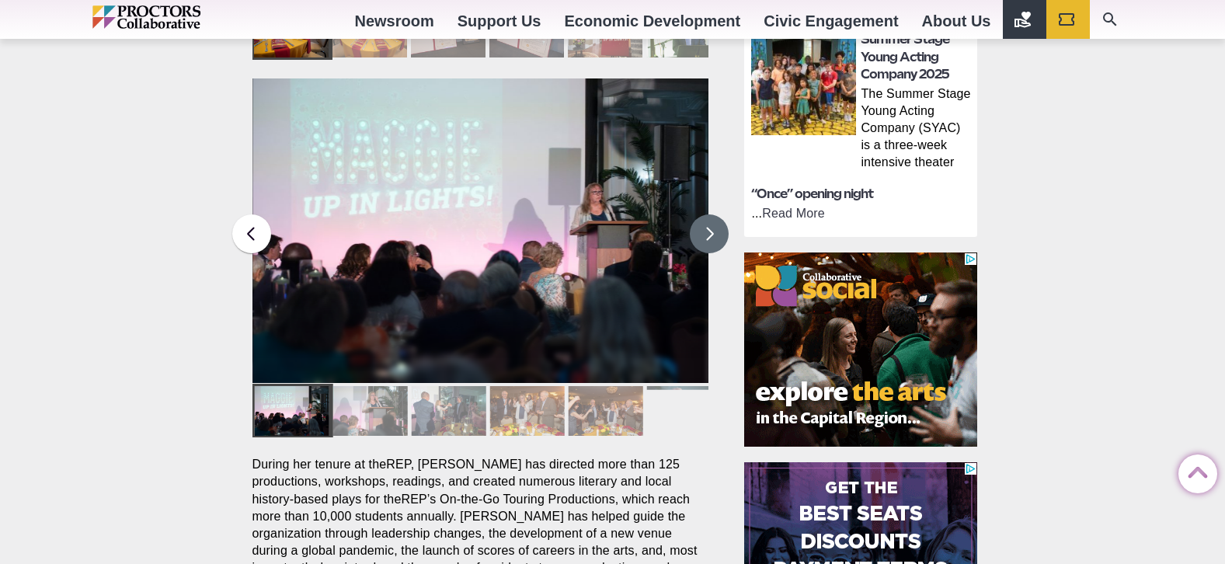
click at [707, 214] on button at bounding box center [709, 233] width 39 height 39
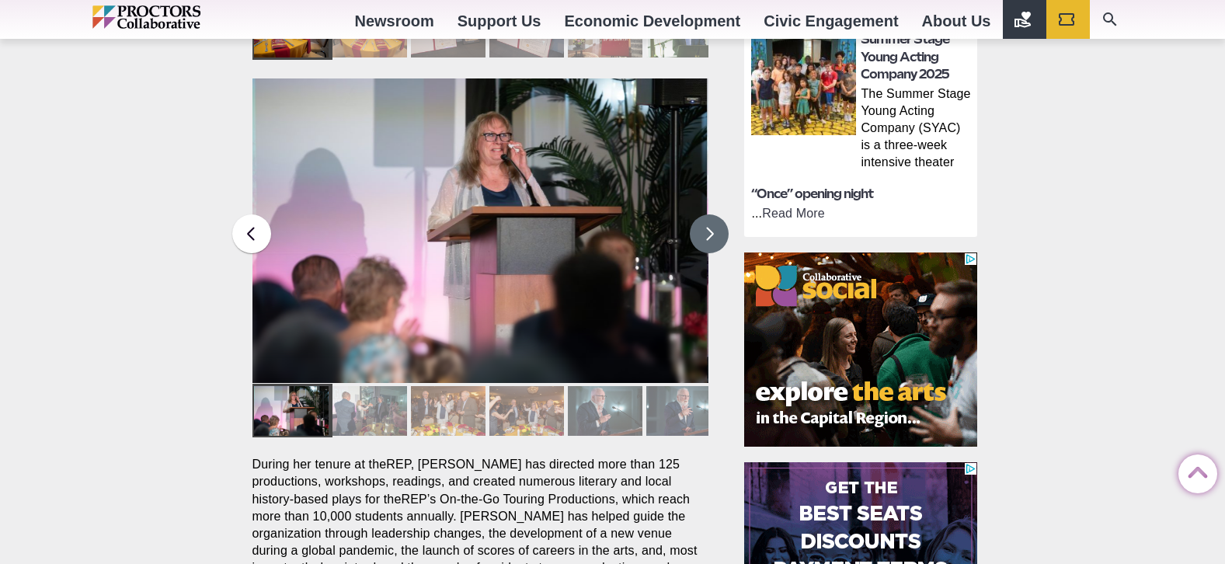
click at [707, 214] on button at bounding box center [709, 233] width 39 height 39
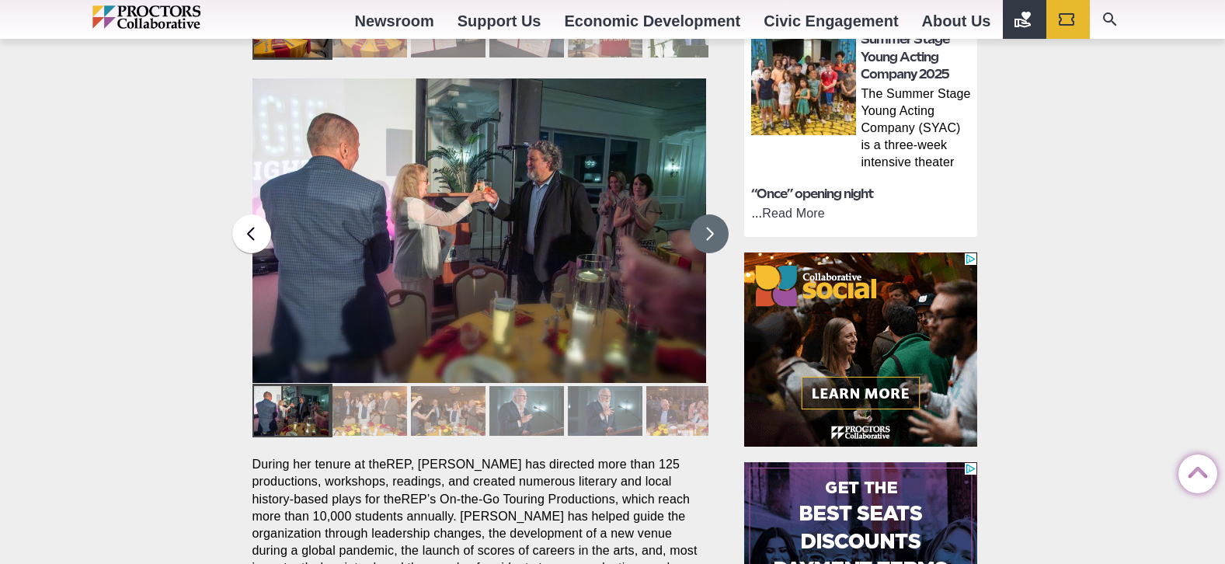
click at [707, 214] on button at bounding box center [709, 233] width 39 height 39
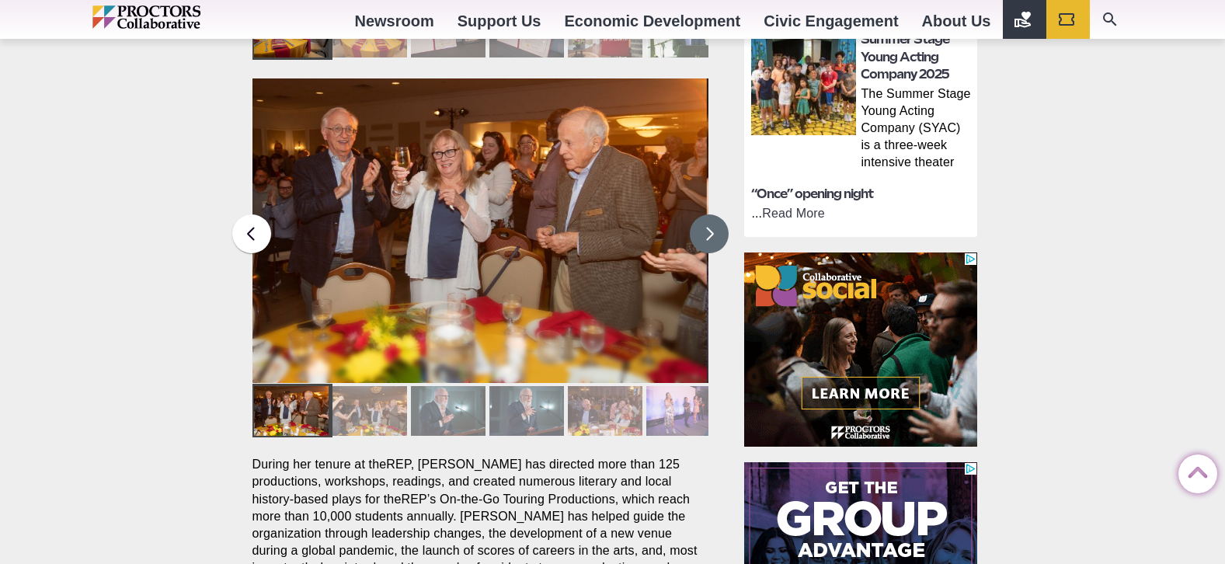
click at [707, 214] on button at bounding box center [709, 233] width 39 height 39
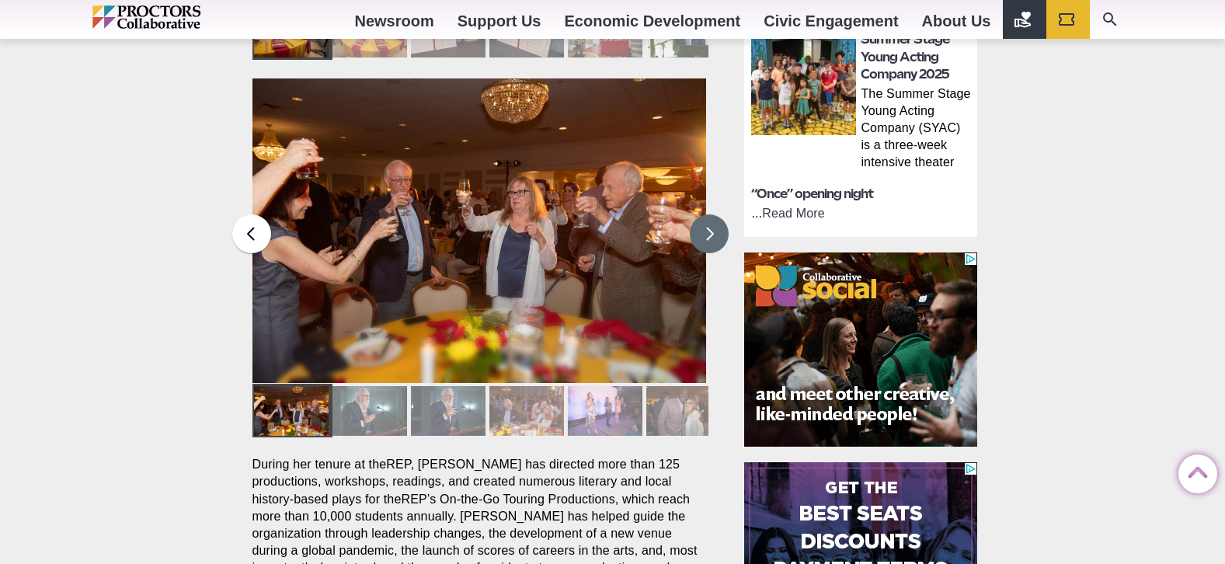
click at [707, 214] on button at bounding box center [709, 233] width 39 height 39
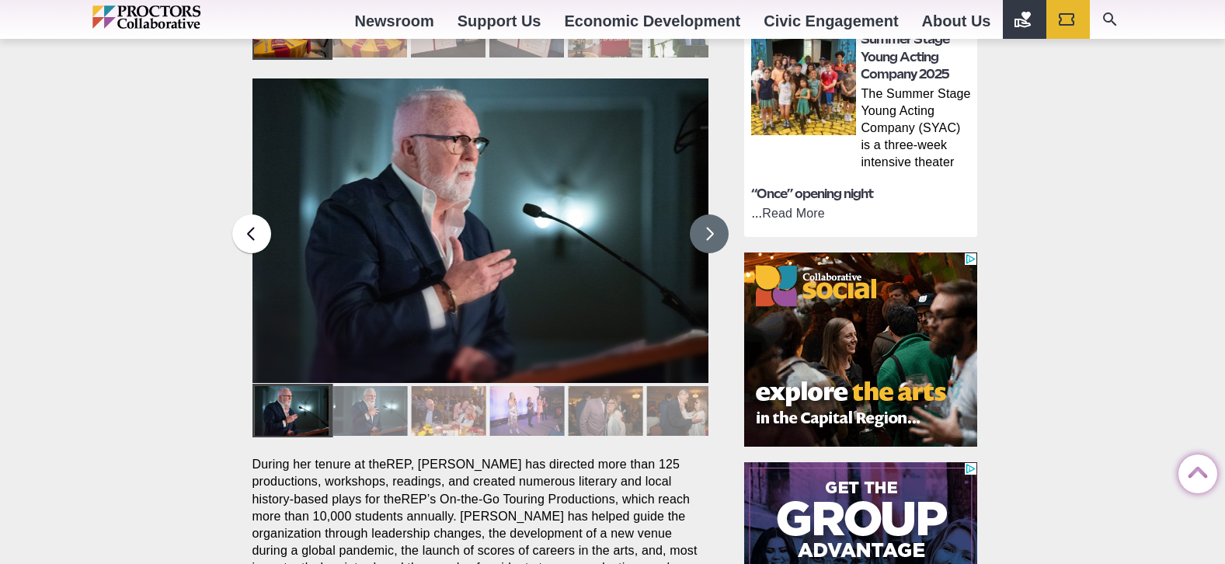
click at [707, 214] on button at bounding box center [709, 233] width 39 height 39
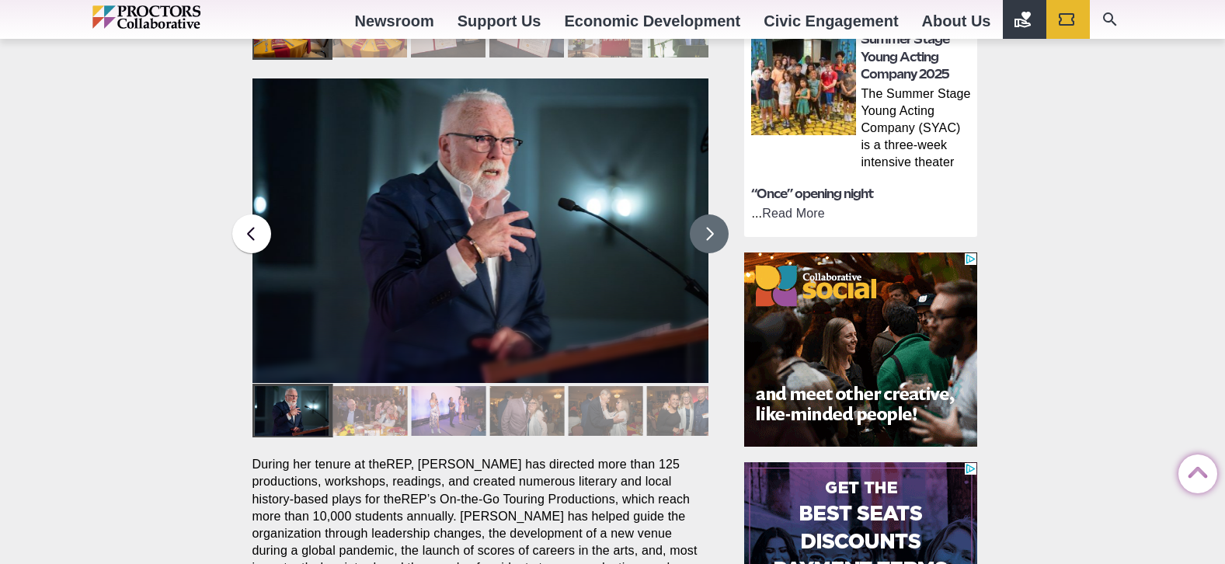
click at [707, 214] on button at bounding box center [709, 233] width 39 height 39
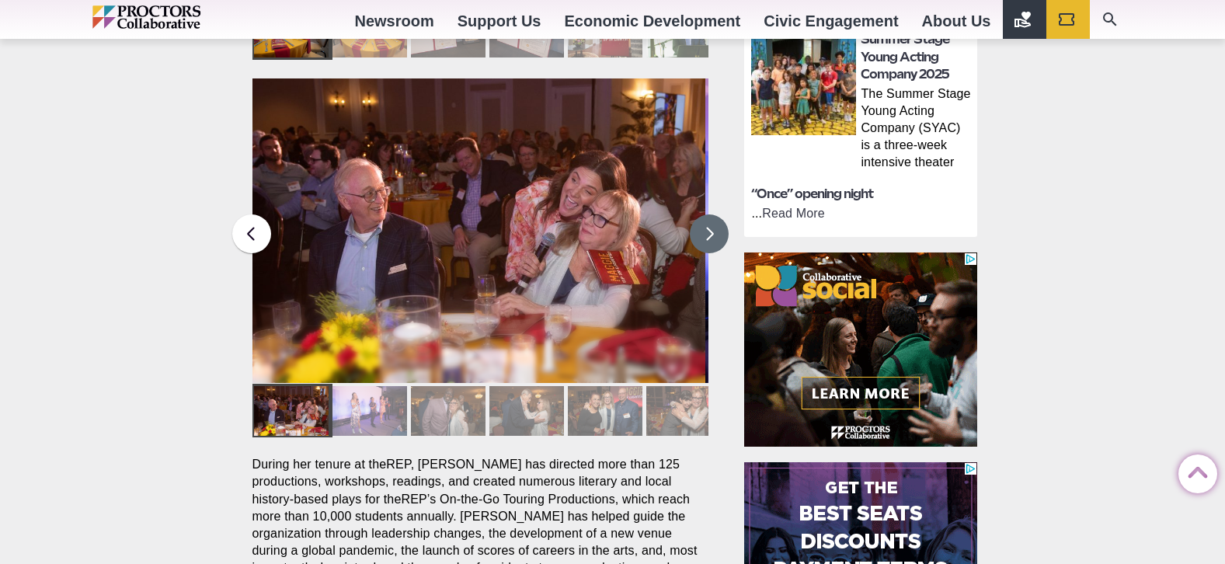
click at [707, 214] on button at bounding box center [709, 233] width 39 height 39
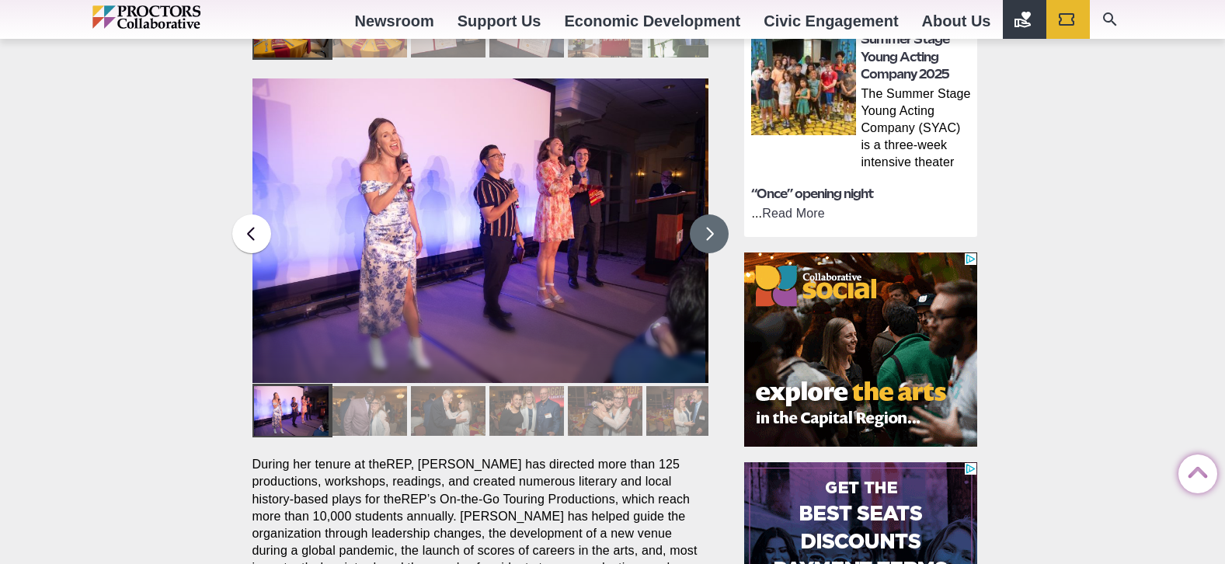
click at [707, 214] on button at bounding box center [709, 233] width 39 height 39
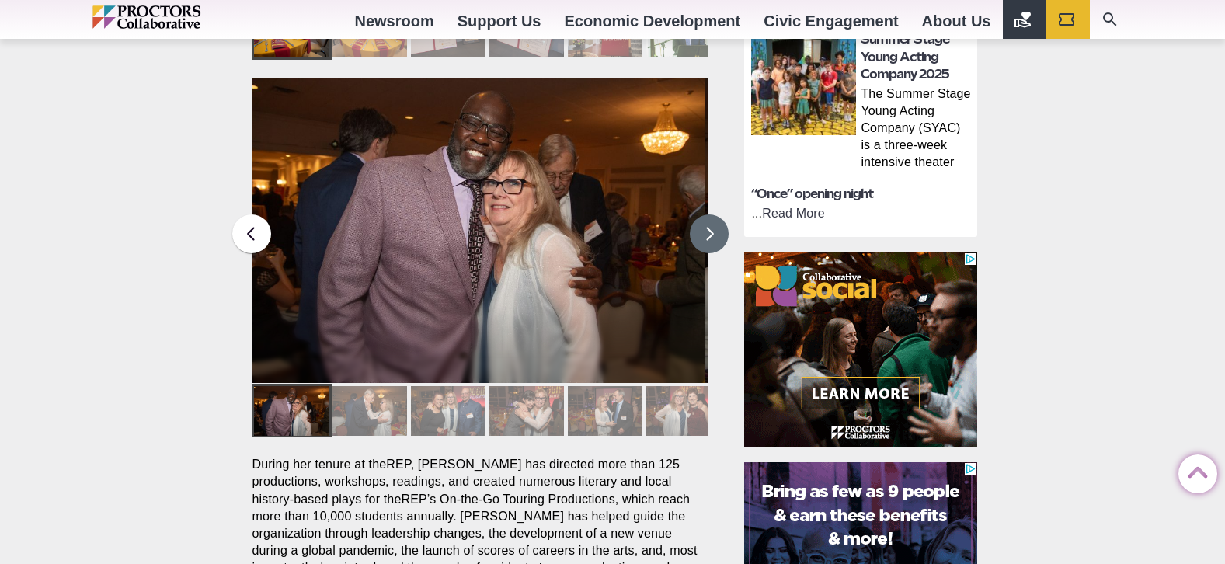
click at [707, 214] on button at bounding box center [709, 233] width 39 height 39
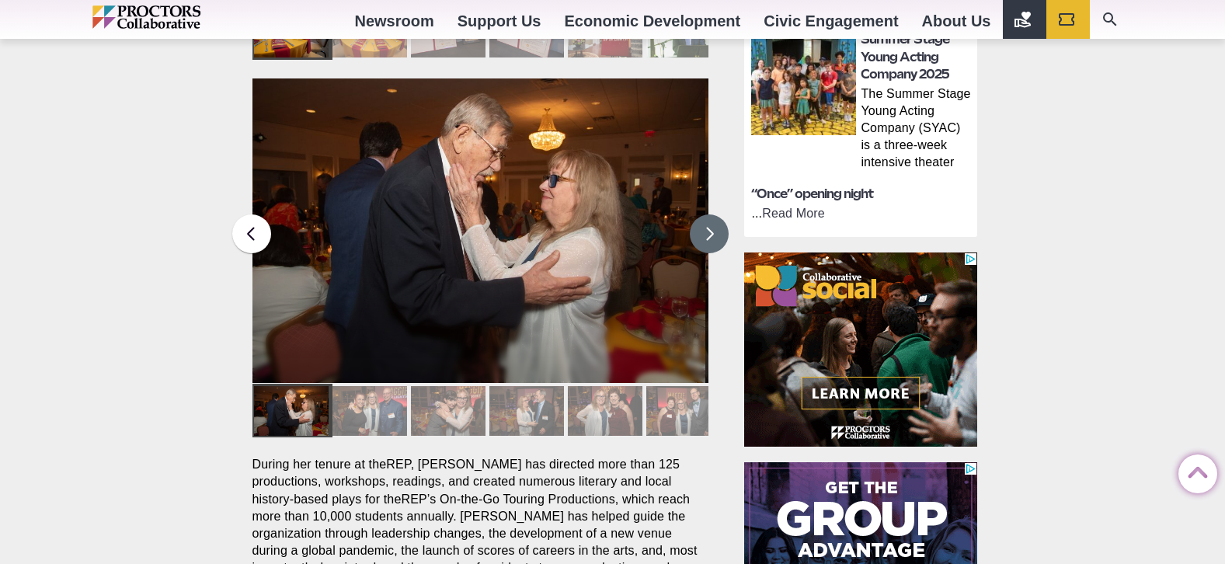
click at [707, 214] on button at bounding box center [709, 233] width 39 height 39
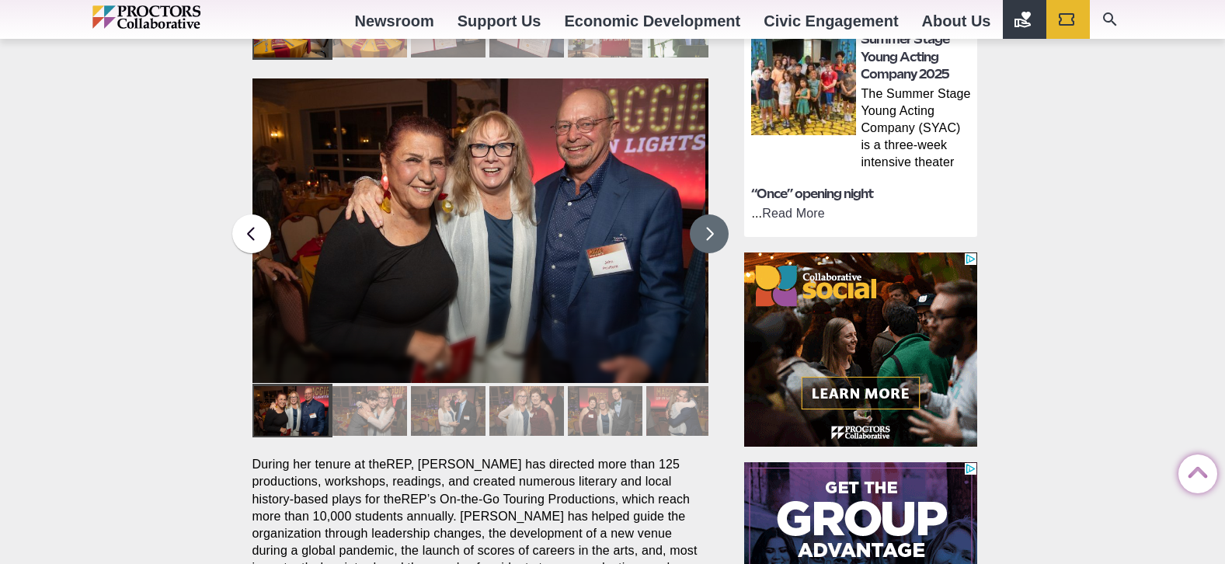
click at [712, 214] on button at bounding box center [709, 233] width 39 height 39
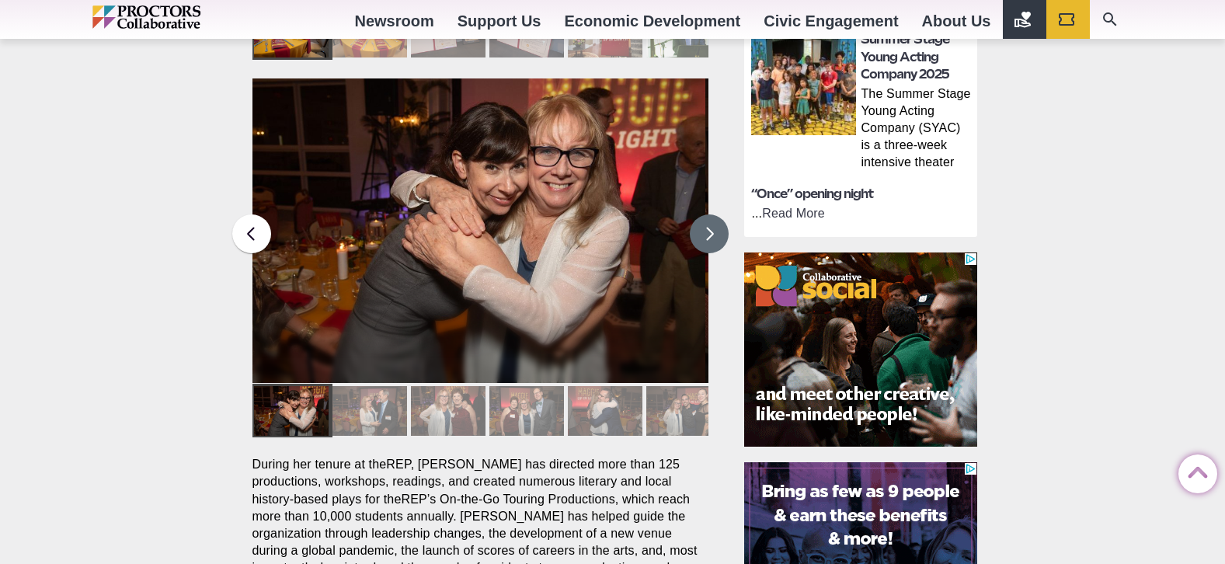
click at [712, 214] on button at bounding box center [709, 233] width 39 height 39
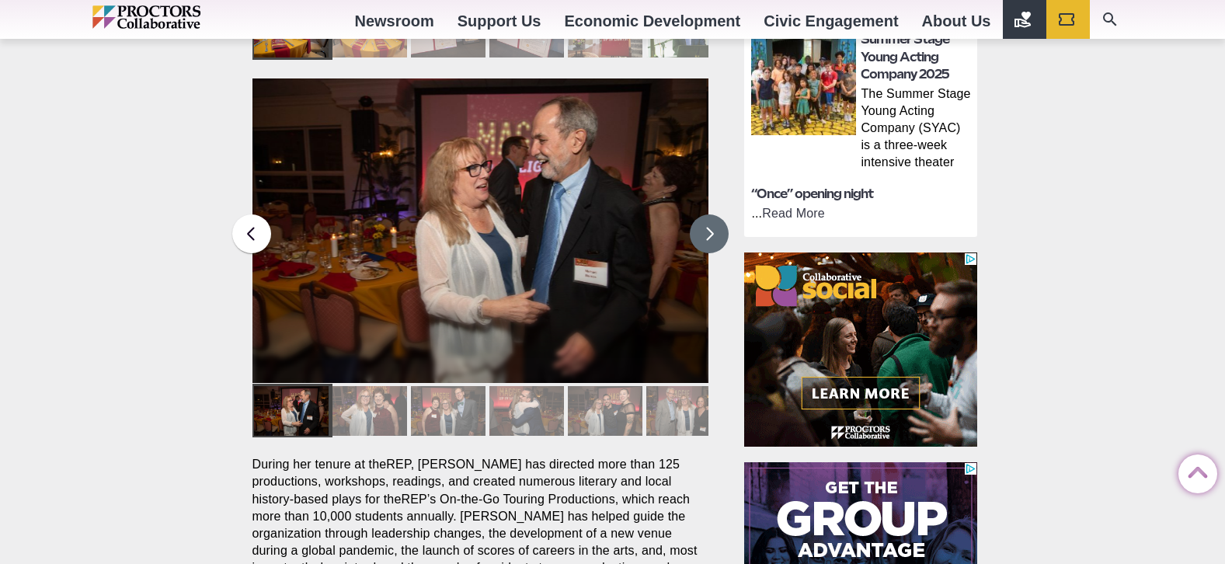
click at [712, 214] on button at bounding box center [709, 233] width 39 height 39
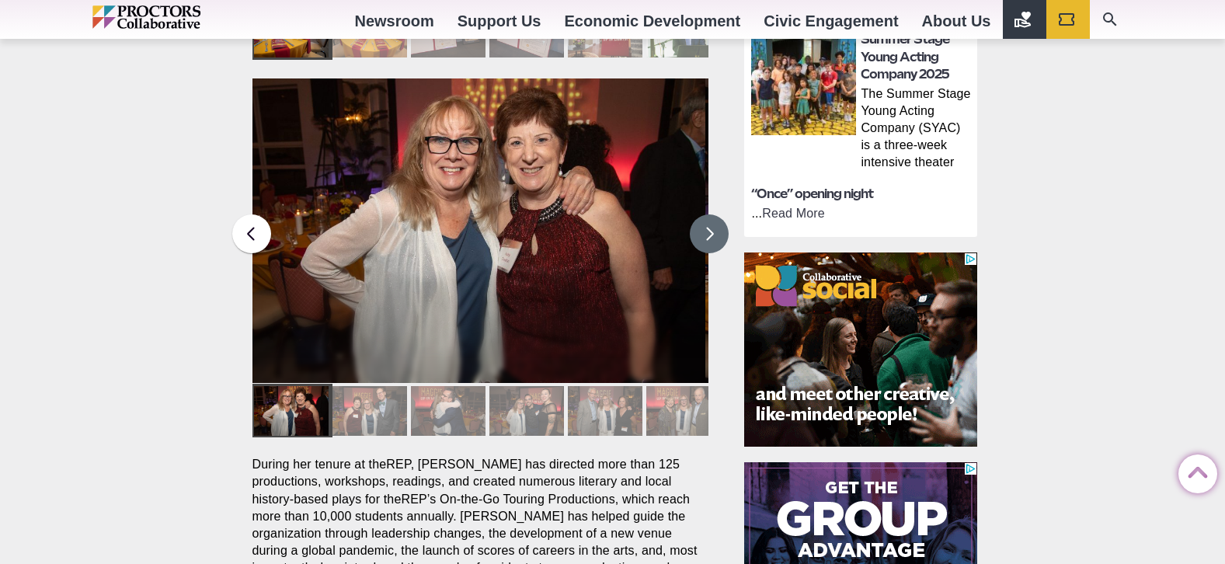
click at [712, 214] on button at bounding box center [709, 233] width 39 height 39
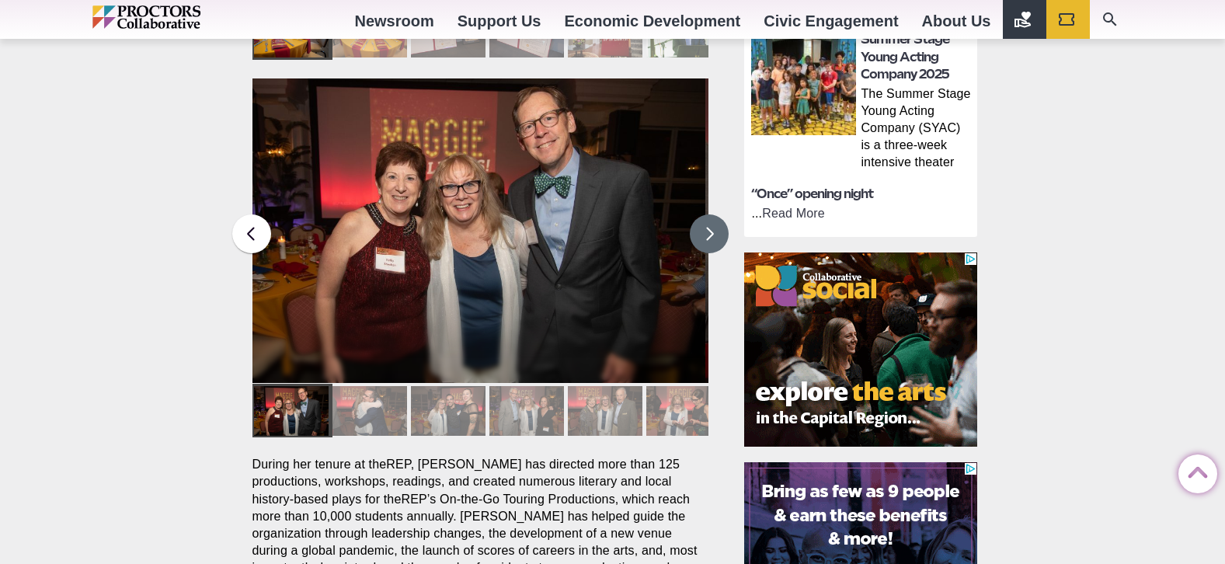
click at [712, 214] on button at bounding box center [709, 233] width 39 height 39
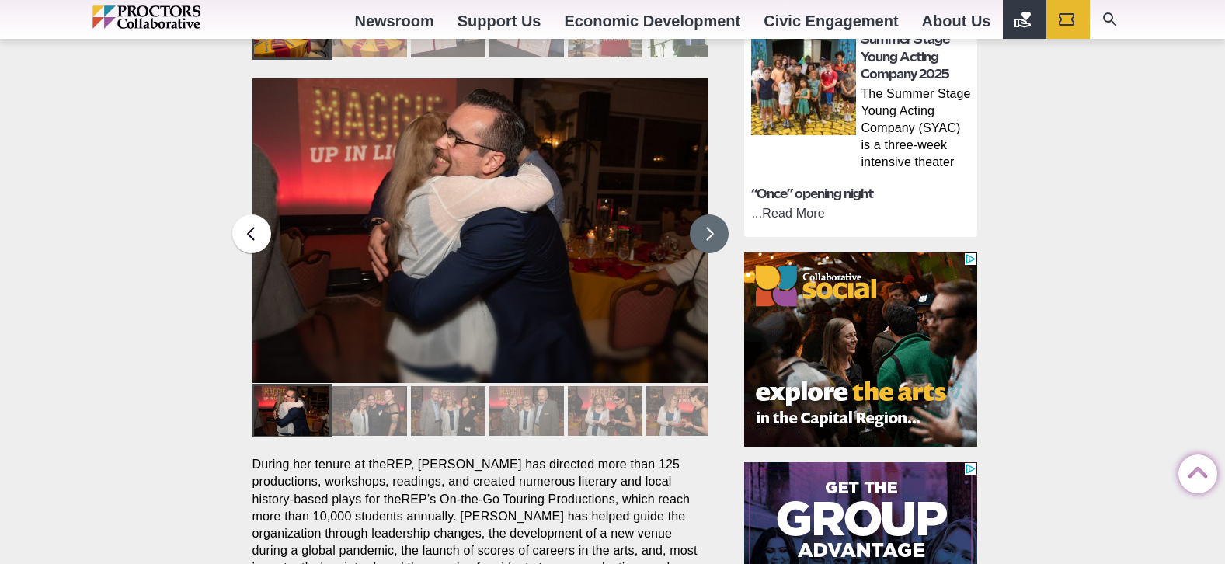
click at [712, 214] on button at bounding box center [709, 233] width 39 height 39
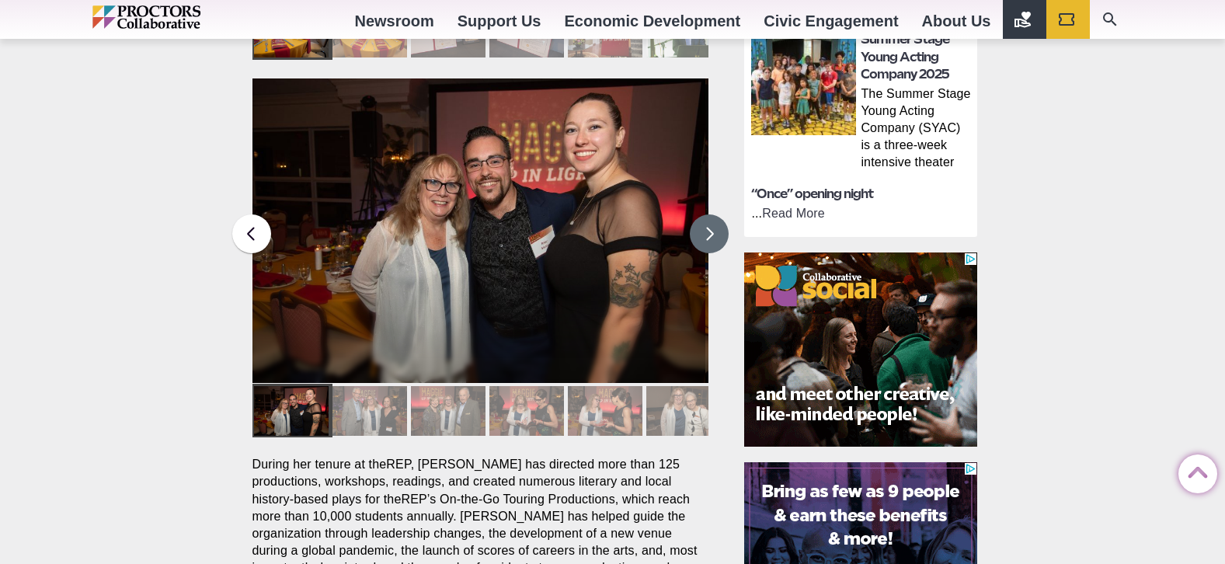
click at [712, 214] on button at bounding box center [709, 233] width 39 height 39
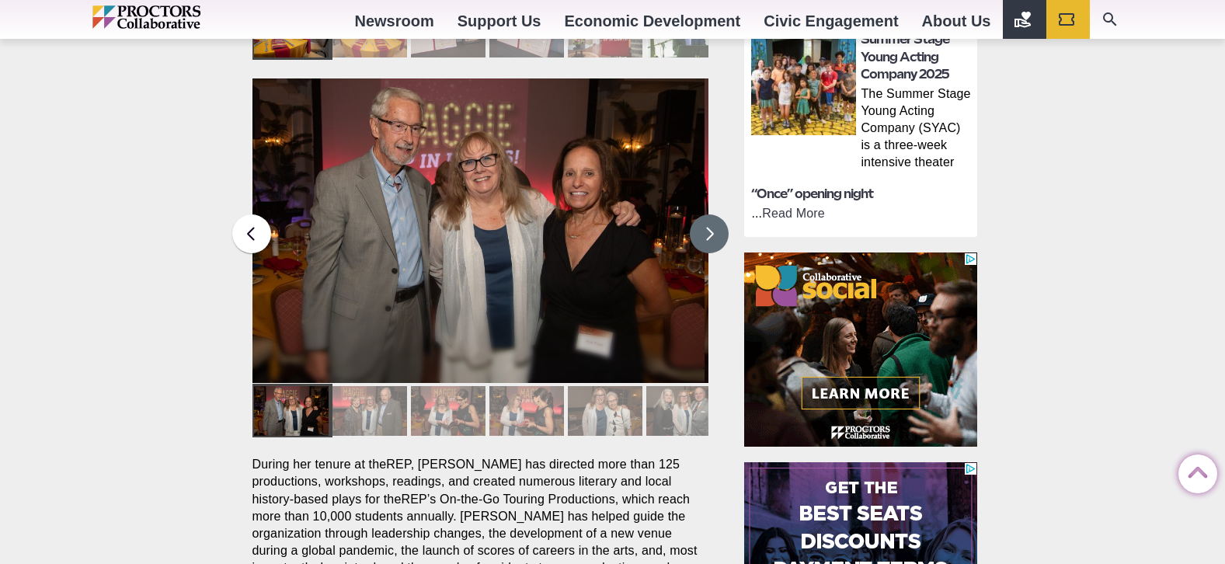
click at [712, 214] on button at bounding box center [709, 233] width 39 height 39
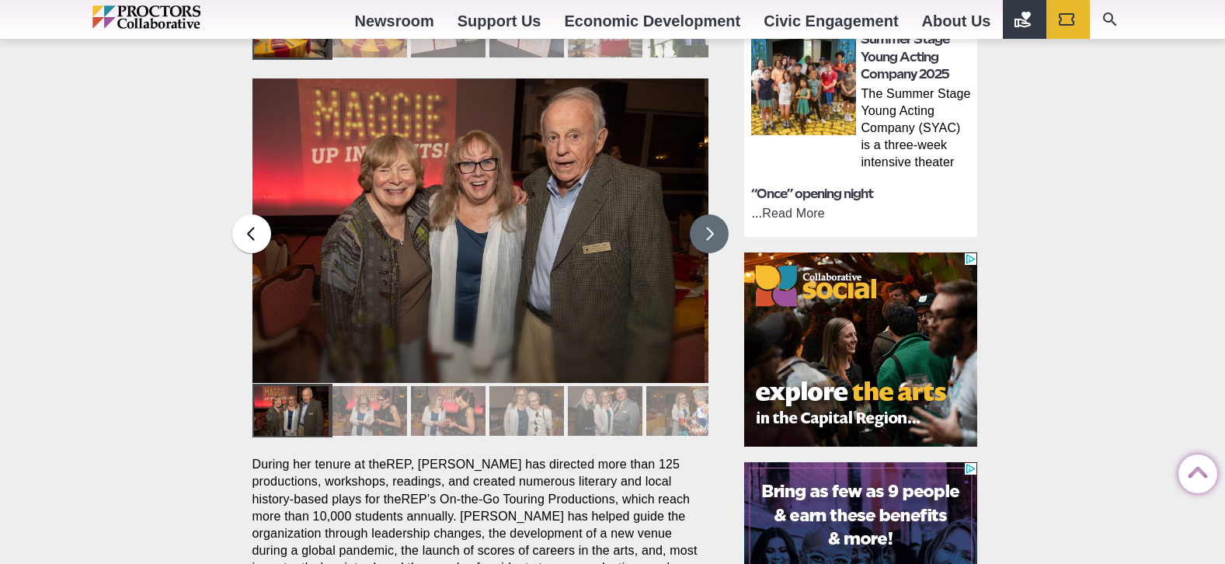
click at [712, 214] on button at bounding box center [709, 233] width 39 height 39
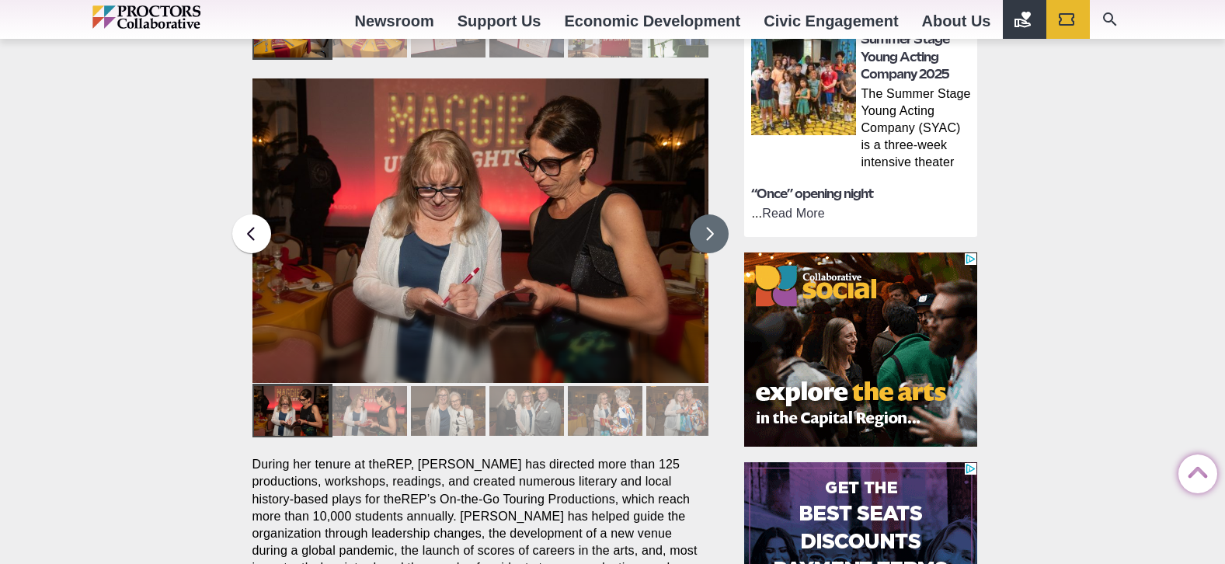
click at [712, 214] on button at bounding box center [709, 233] width 39 height 39
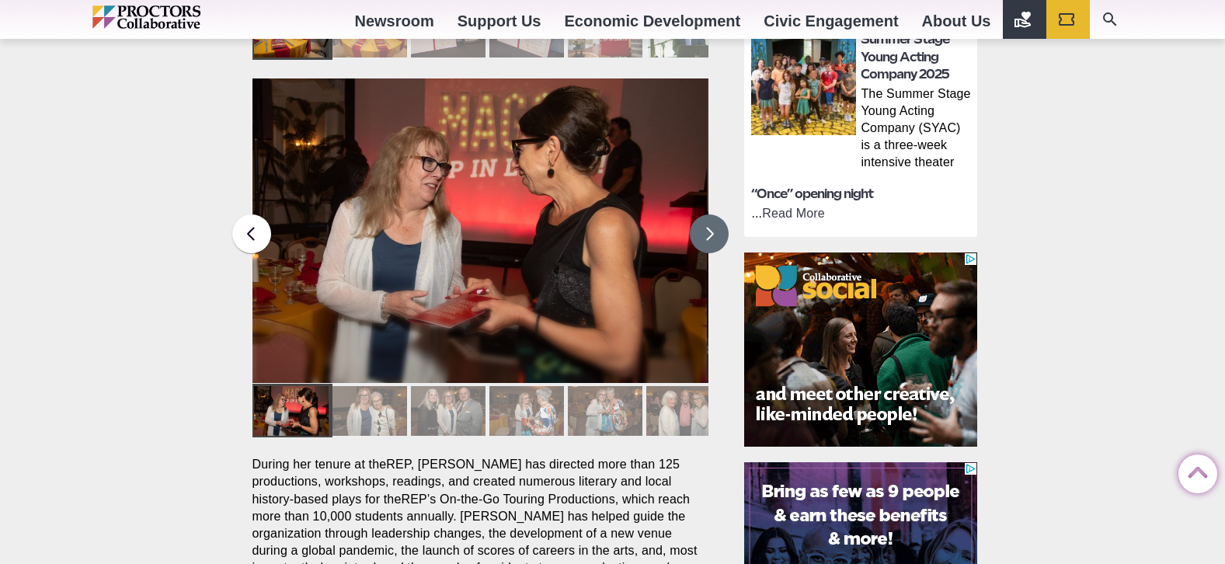
click at [712, 214] on button at bounding box center [709, 233] width 39 height 39
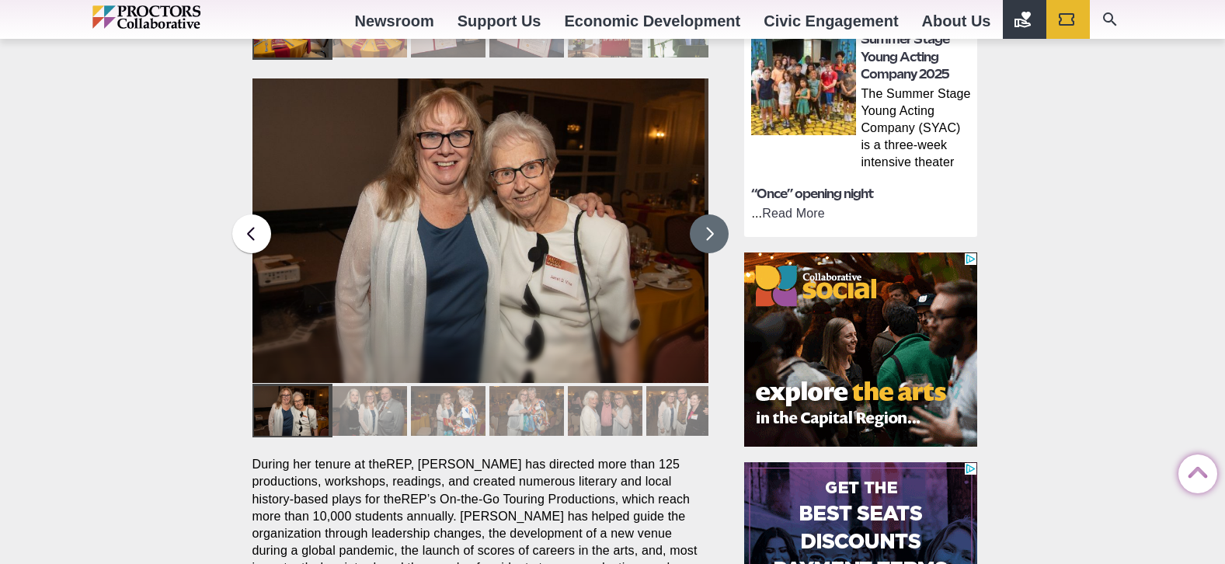
click at [712, 214] on button at bounding box center [709, 233] width 39 height 39
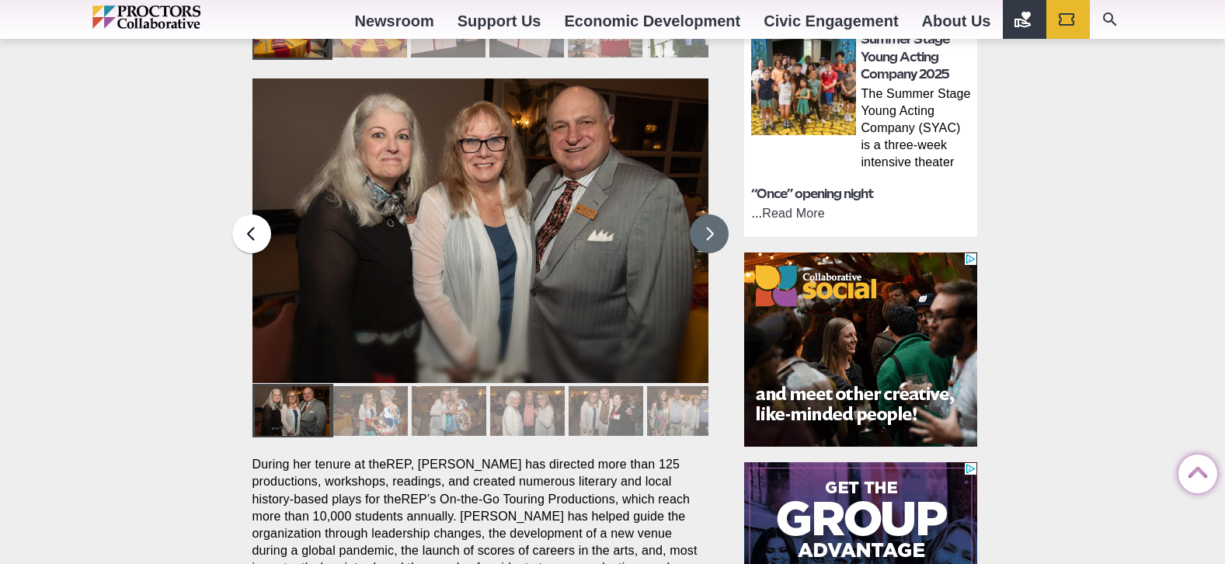
click at [712, 214] on button at bounding box center [709, 233] width 39 height 39
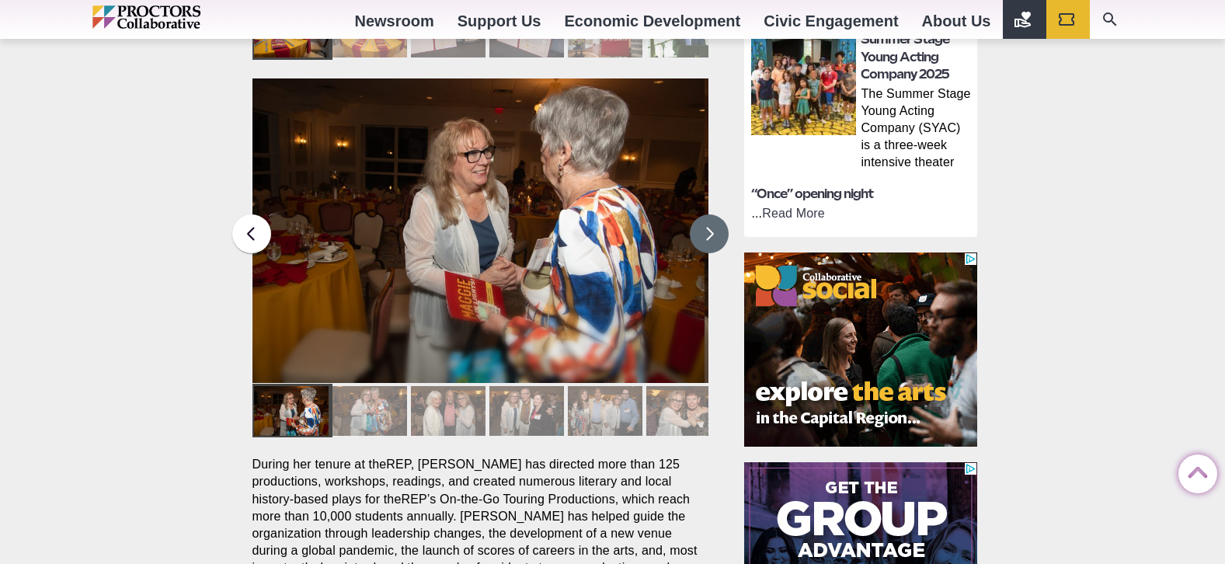
click at [712, 214] on button at bounding box center [709, 233] width 39 height 39
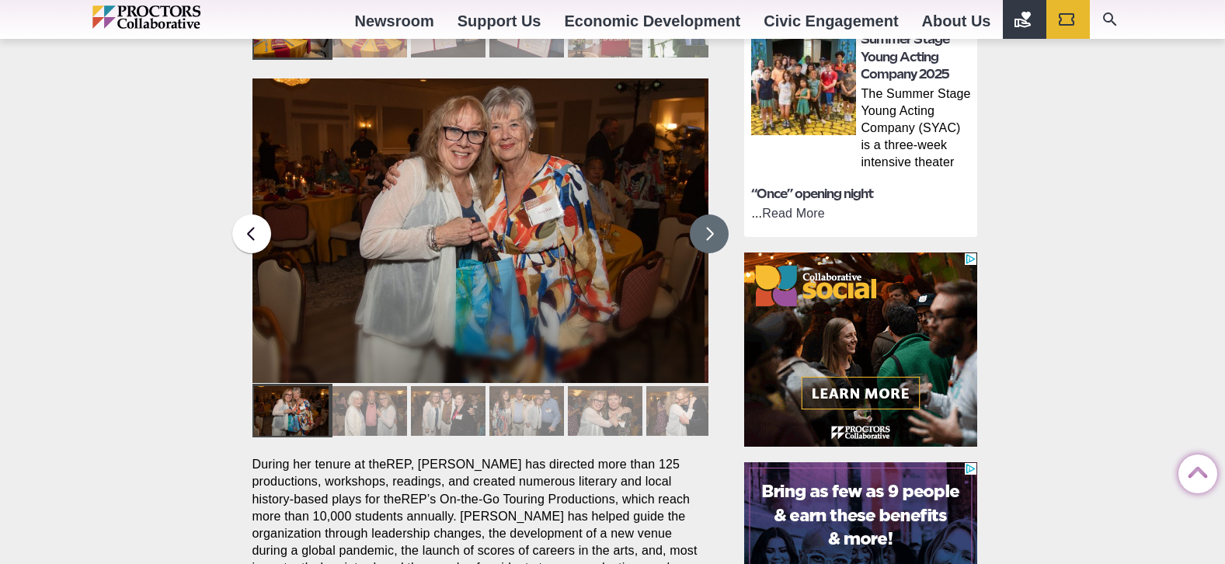
click at [712, 214] on button at bounding box center [709, 233] width 39 height 39
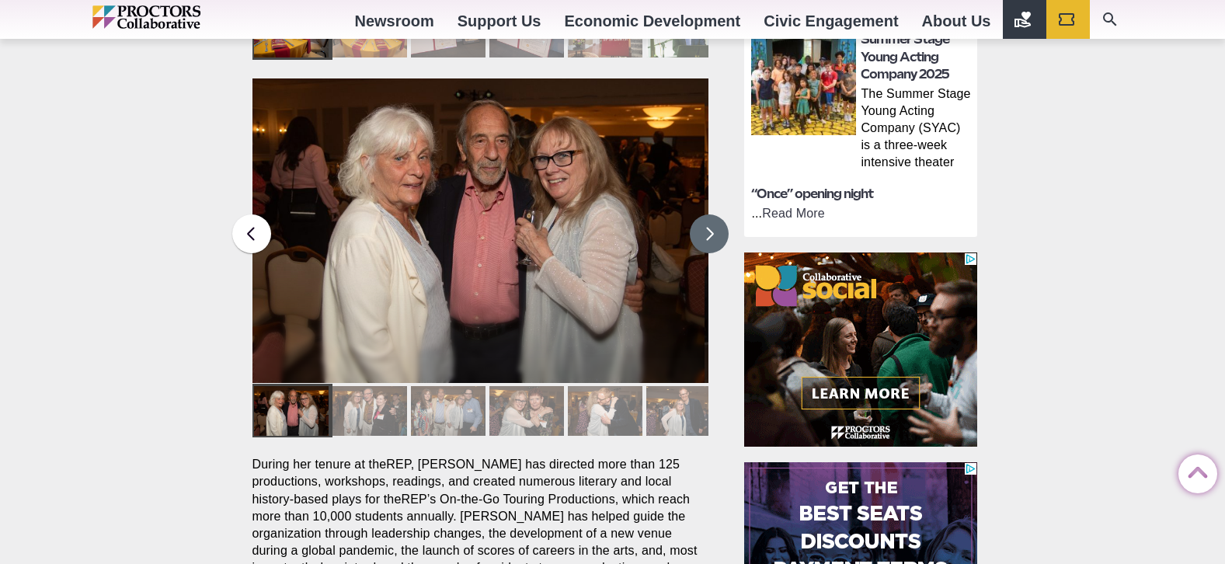
click at [712, 214] on button at bounding box center [709, 233] width 39 height 39
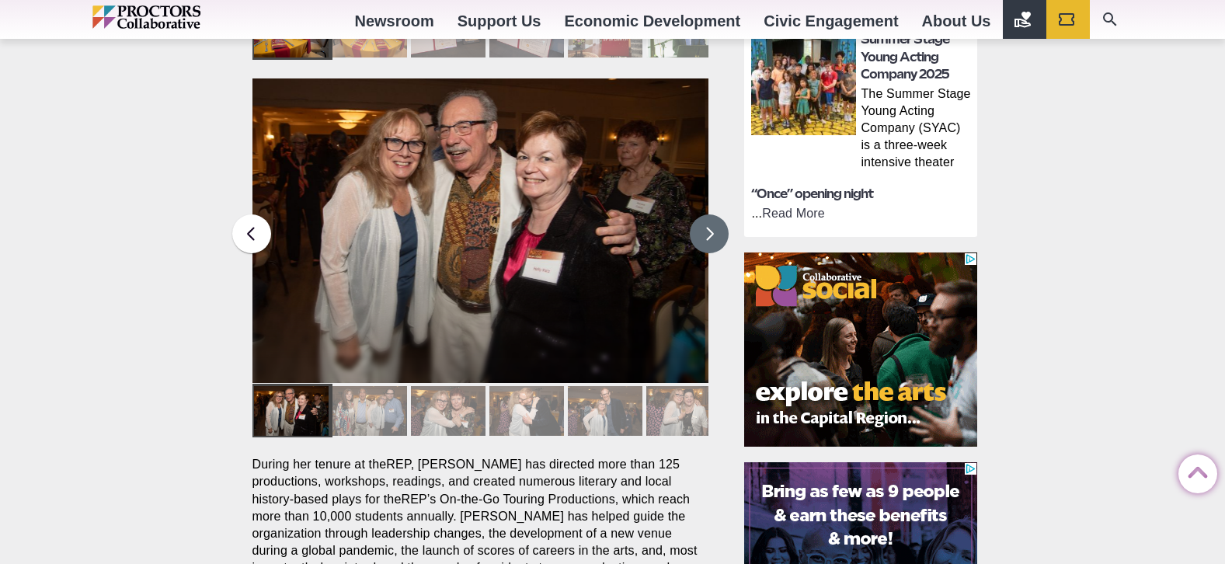
click at [712, 214] on button at bounding box center [709, 233] width 39 height 39
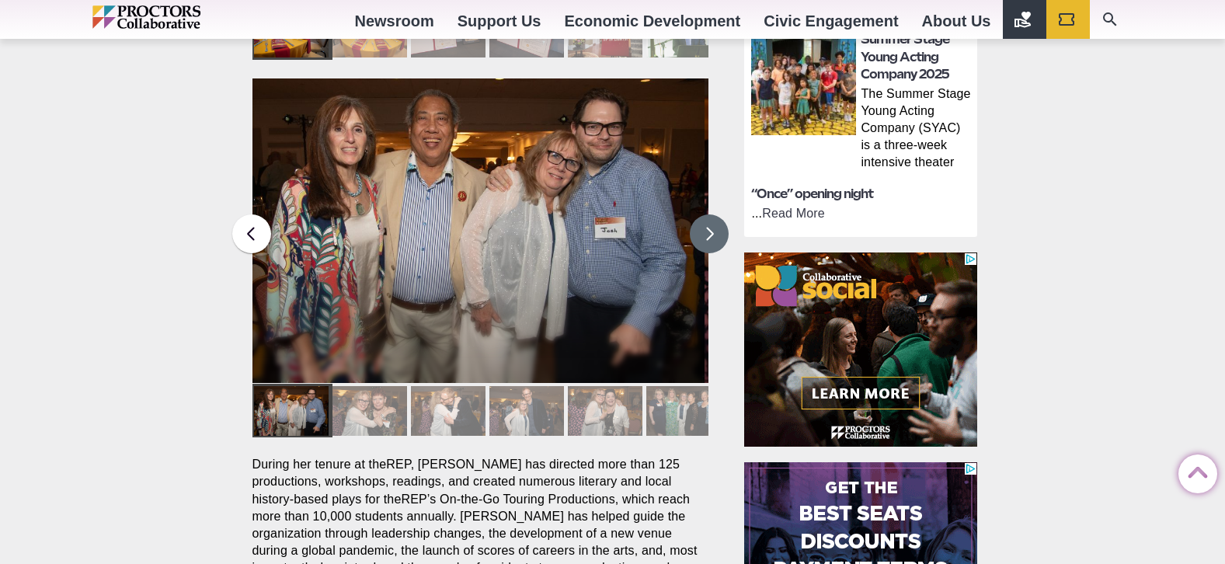
click at [712, 214] on button at bounding box center [709, 233] width 39 height 39
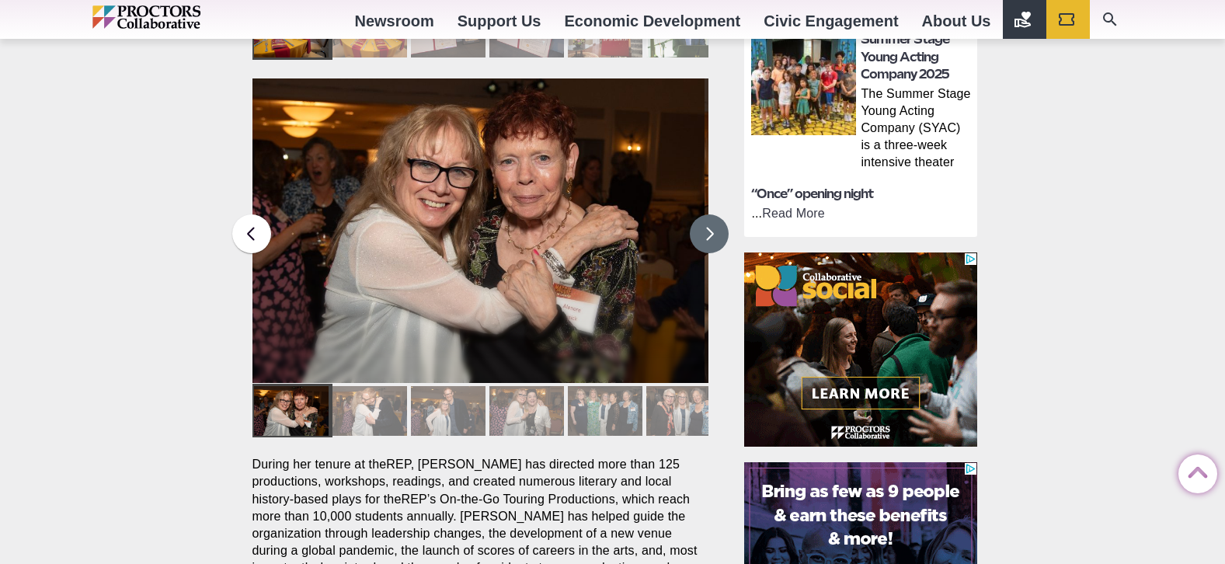
click at [712, 214] on button at bounding box center [709, 233] width 39 height 39
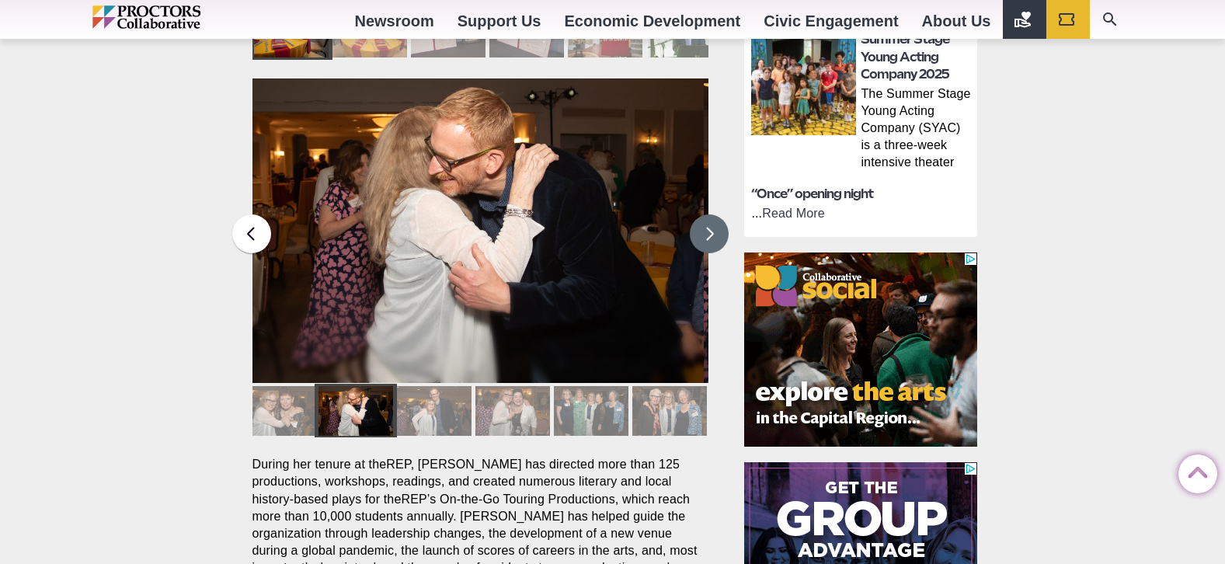
click at [712, 214] on button at bounding box center [709, 233] width 39 height 39
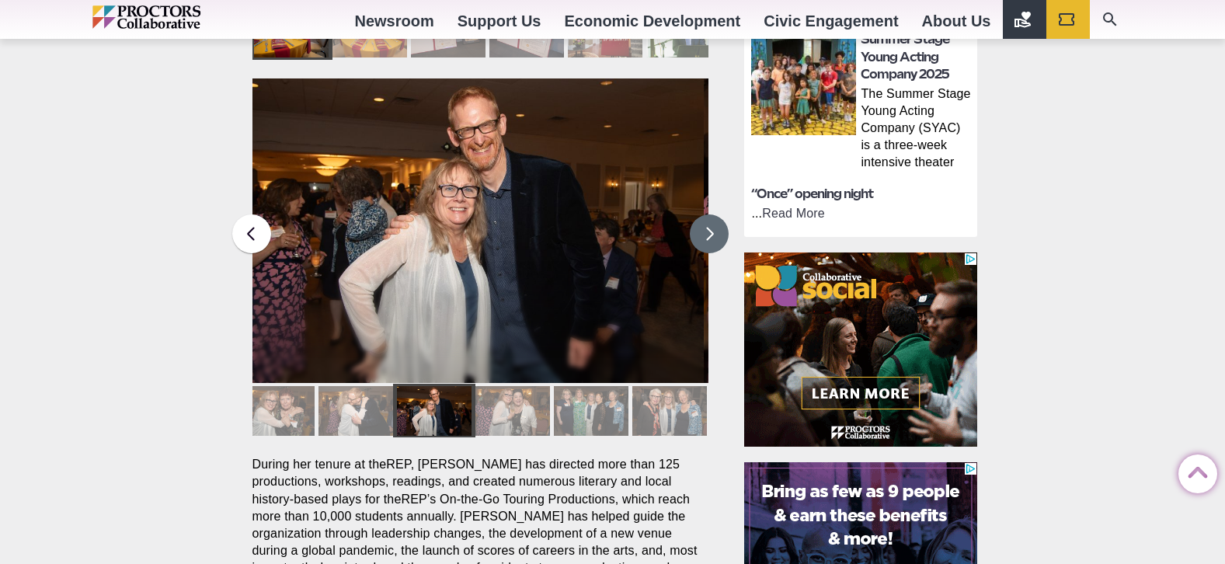
click at [712, 214] on button at bounding box center [709, 233] width 39 height 39
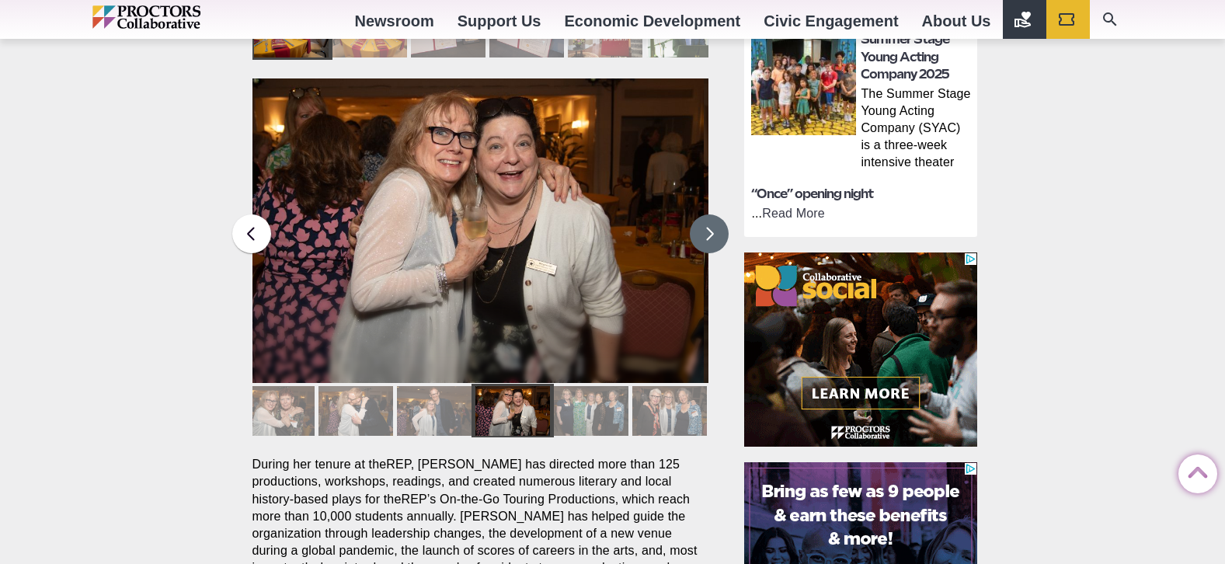
click at [712, 214] on button at bounding box center [709, 233] width 39 height 39
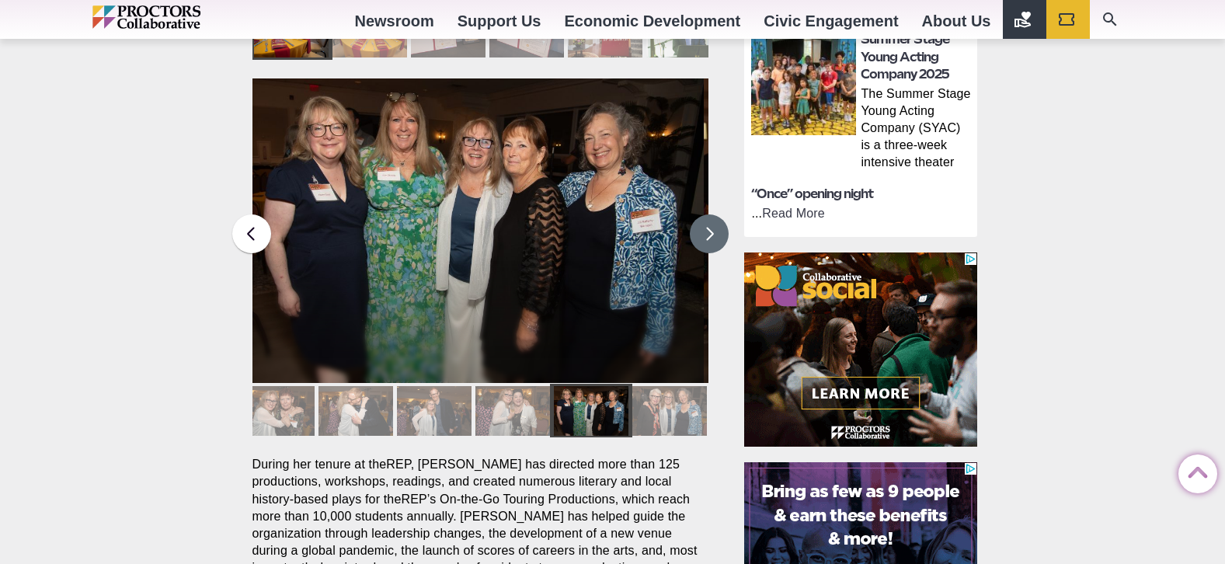
click at [712, 214] on button at bounding box center [709, 233] width 39 height 39
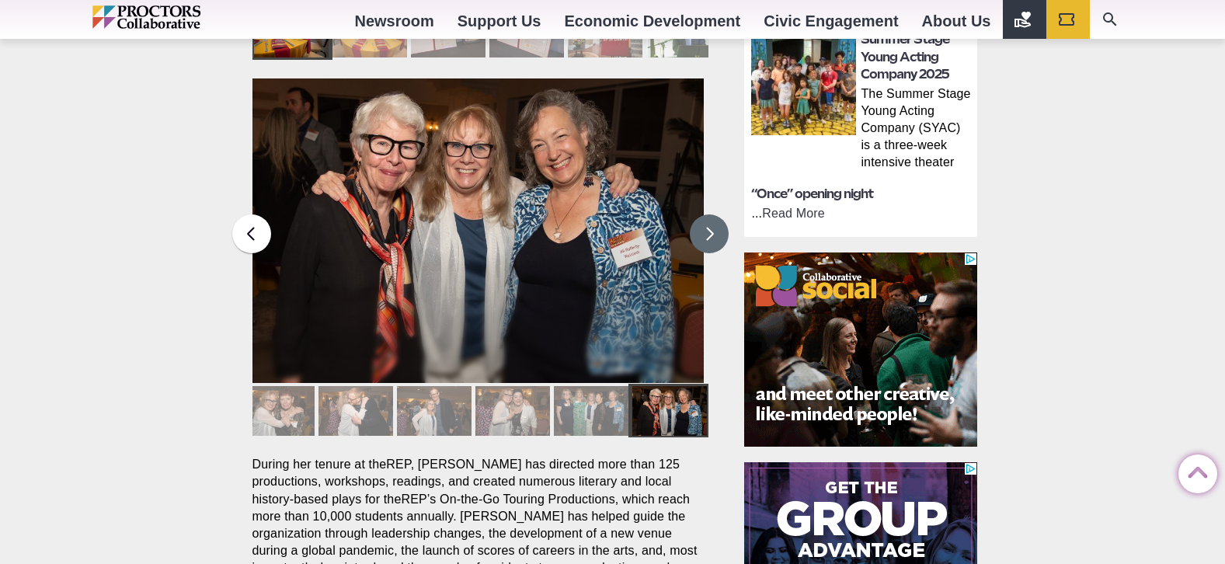
click at [712, 214] on button at bounding box center [709, 233] width 39 height 39
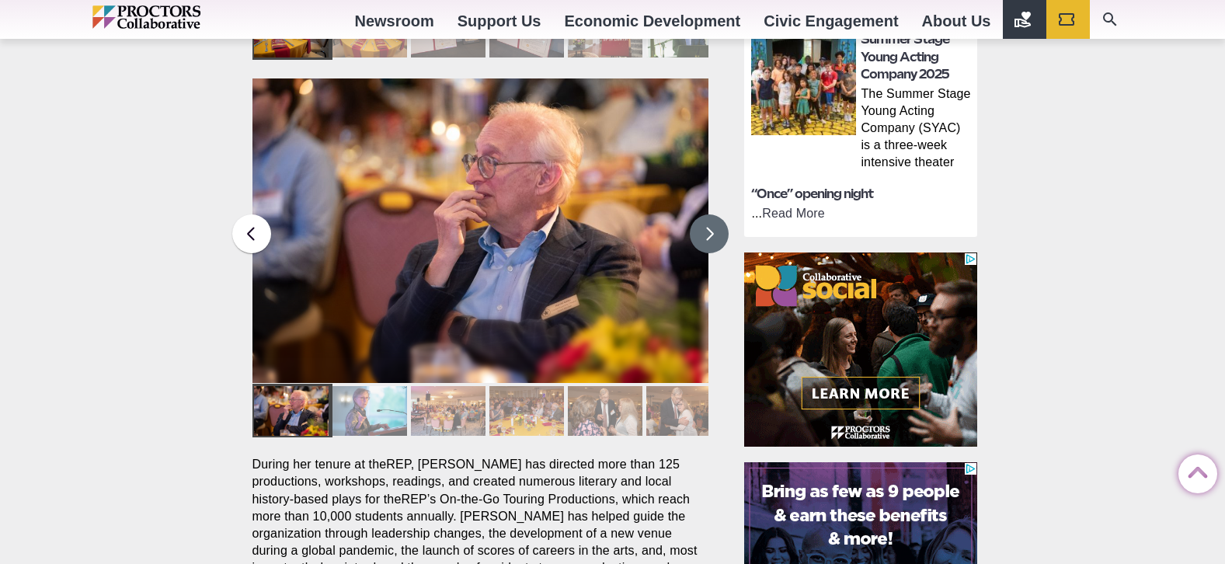
click at [712, 214] on button at bounding box center [709, 233] width 39 height 39
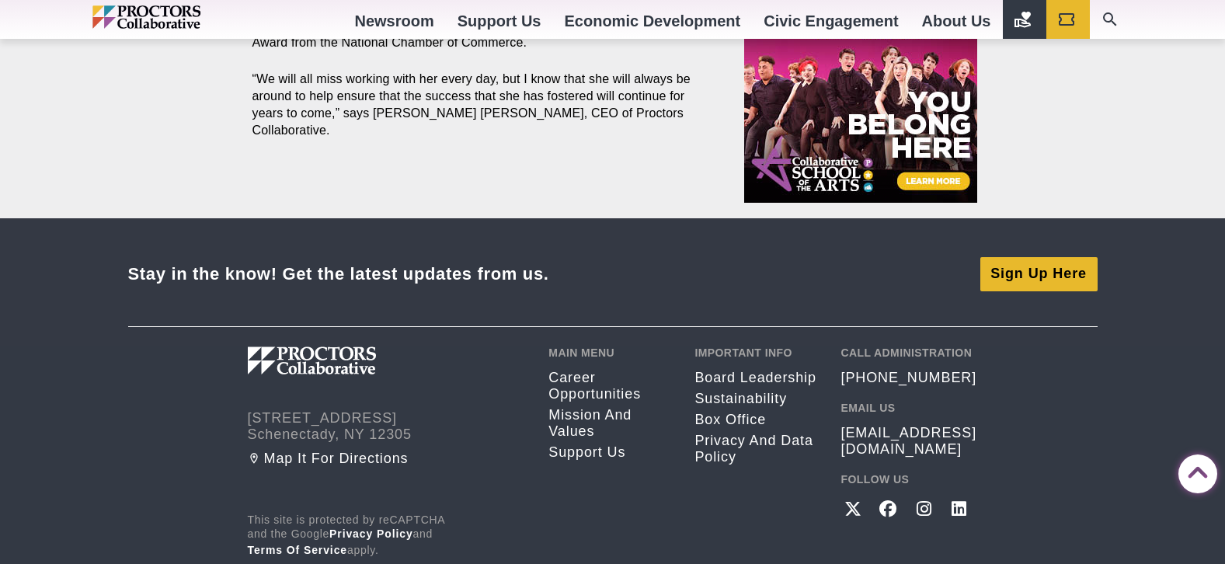
scroll to position [1678, 0]
